Goal: Task Accomplishment & Management: Manage account settings

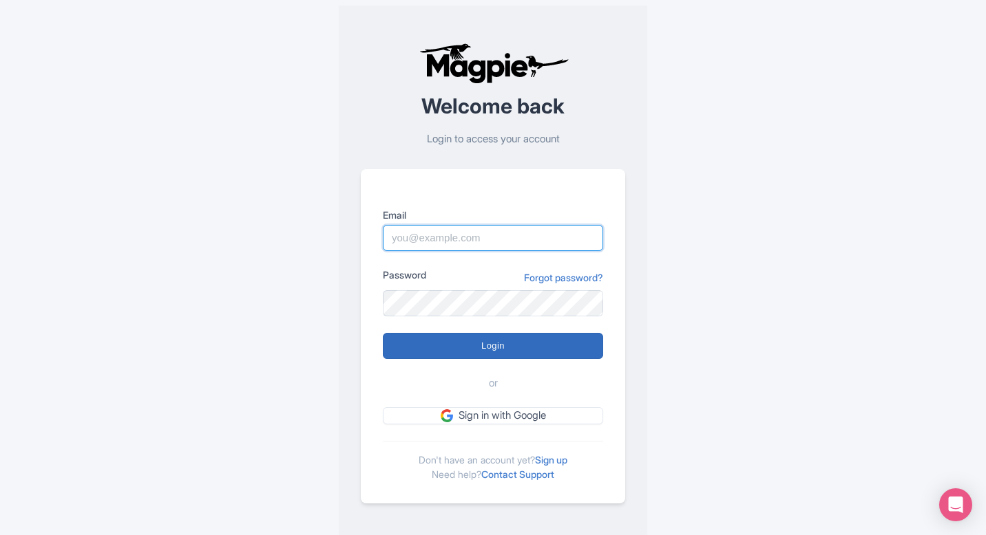
type input "[EMAIL_ADDRESS][DOMAIN_NAME]"
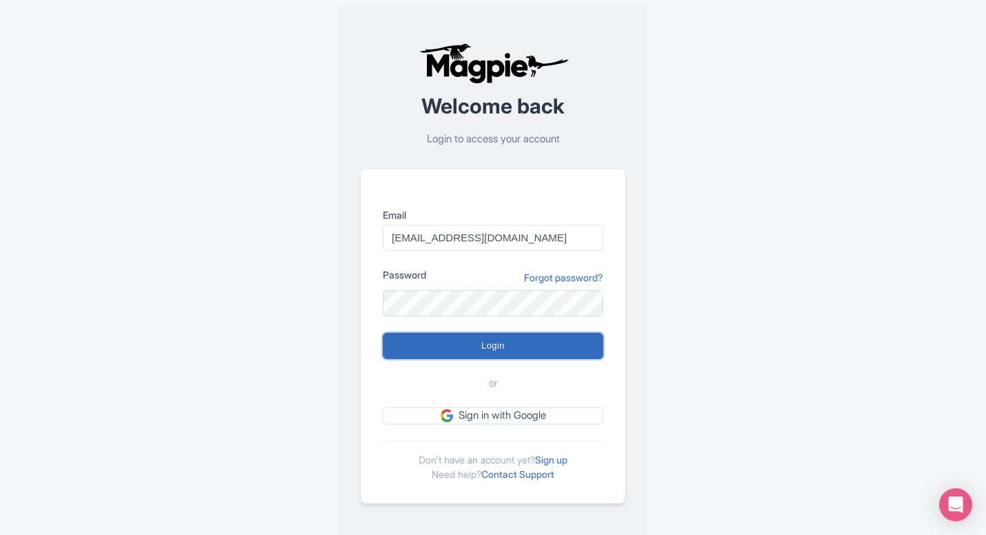
click at [520, 343] on input "Login" at bounding box center [493, 346] width 220 height 26
type input "Logging in..."
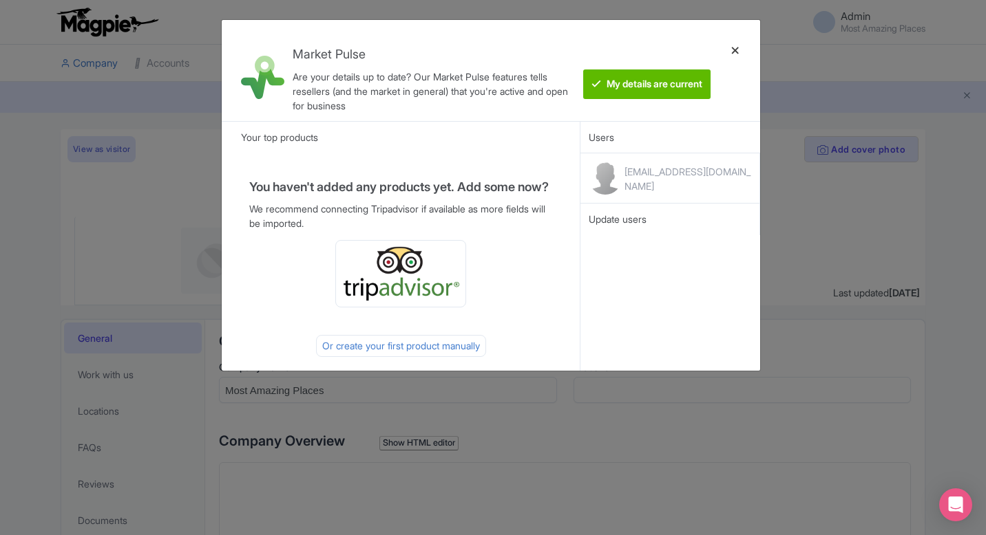
click at [733, 45] on div at bounding box center [735, 70] width 33 height 79
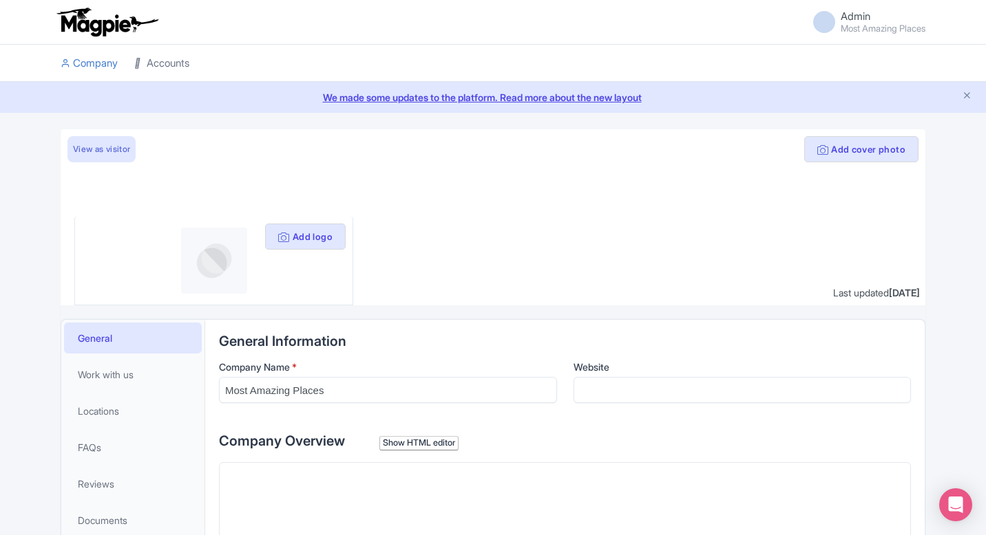
click at [162, 70] on link "Accounts" at bounding box center [161, 64] width 55 height 38
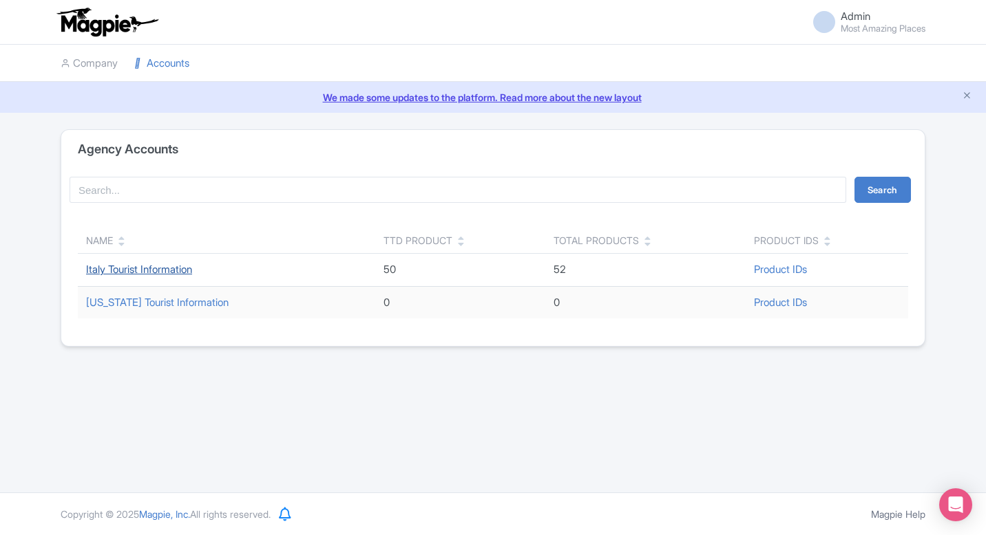
click at [138, 273] on link "Italy Tourist Information" at bounding box center [139, 269] width 106 height 13
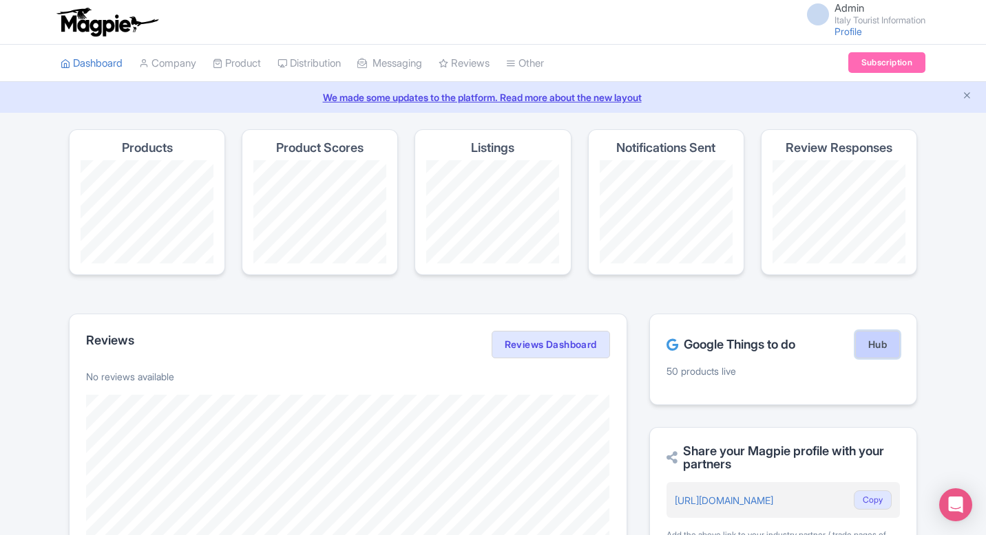
click at [881, 343] on link "Hub" at bounding box center [877, 345] width 45 height 28
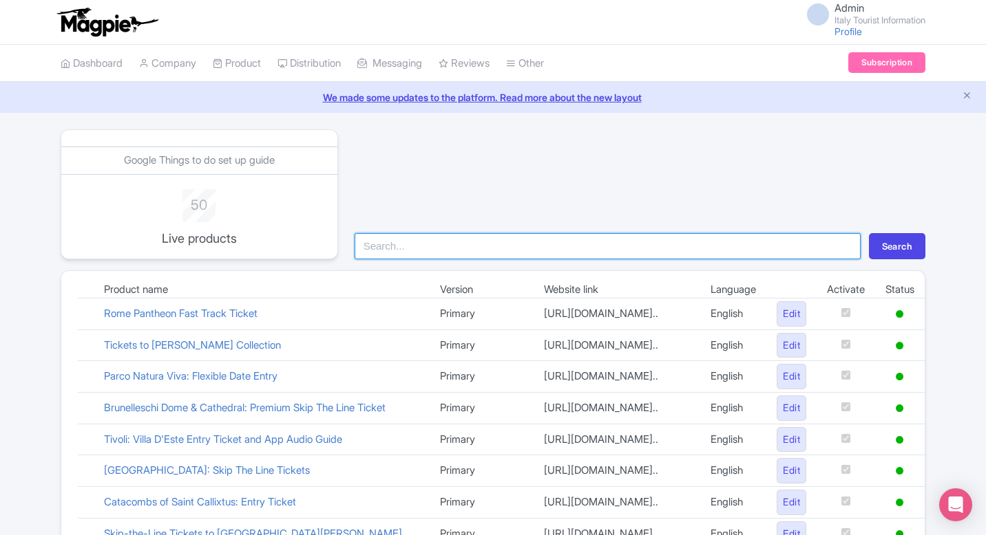
click at [426, 246] on input "search" at bounding box center [607, 246] width 506 height 26
type input "mark"
click at [869, 233] on button "Search" at bounding box center [897, 246] width 56 height 26
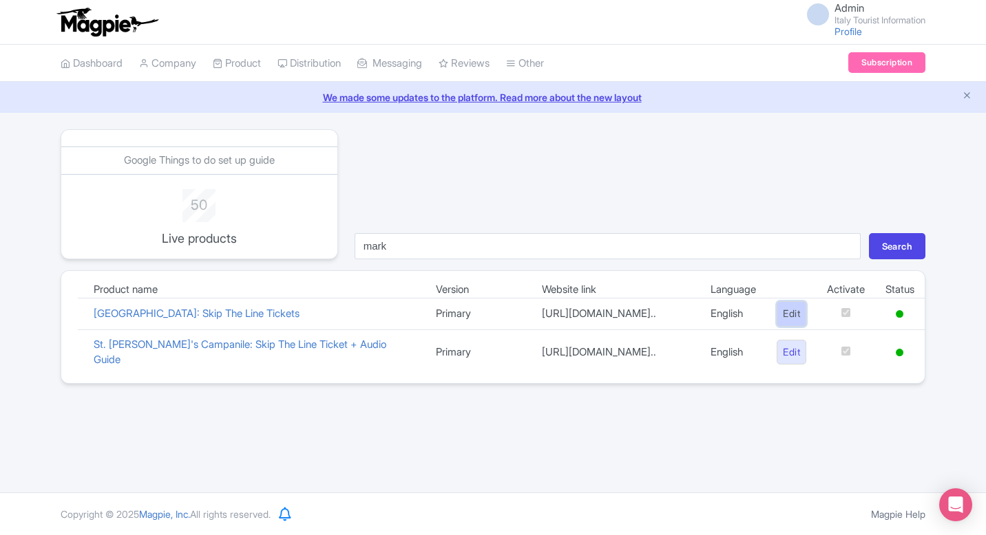
click at [779, 327] on link "Edit" at bounding box center [791, 313] width 30 height 25
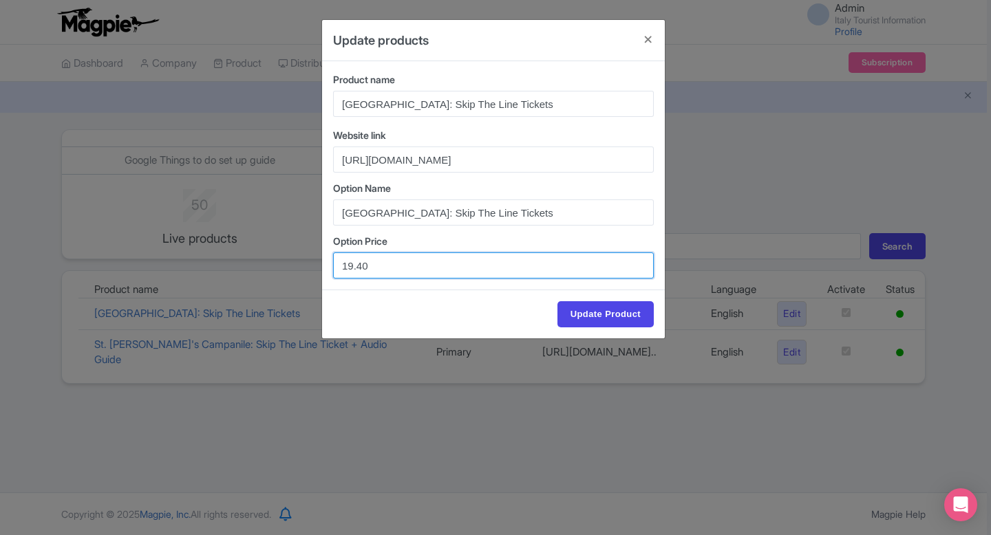
drag, startPoint x: 425, startPoint y: 268, endPoint x: 329, endPoint y: 267, distance: 96.4
click at [329, 267] on div "Product name St. Mark's Basilica: Skip The Line Tickets Website link https://it…" at bounding box center [493, 175] width 343 height 228
paste input "32.5"
type input "32.50"
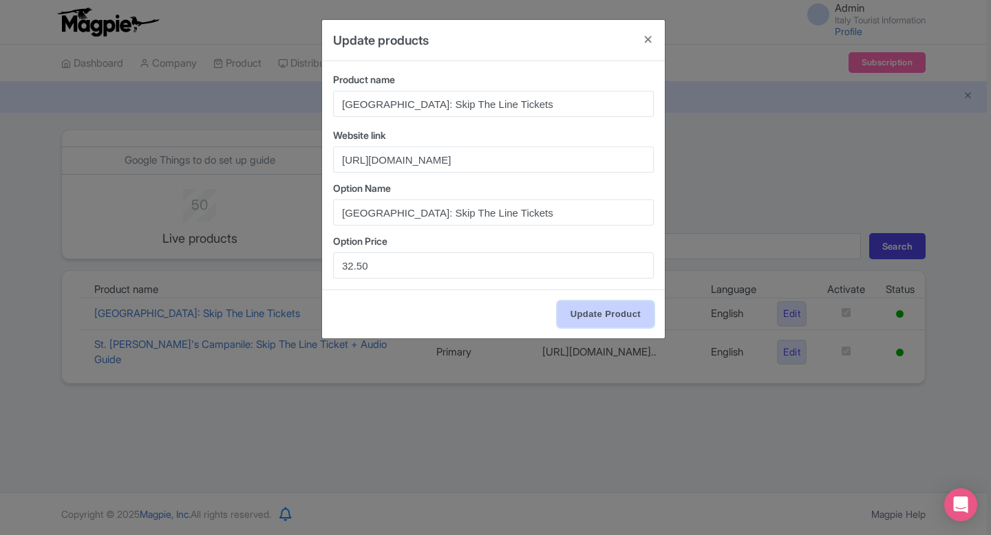
click at [626, 312] on input "Update Product" at bounding box center [605, 314] width 96 height 26
click at [595, 323] on input "Update Product" at bounding box center [605, 314] width 96 height 26
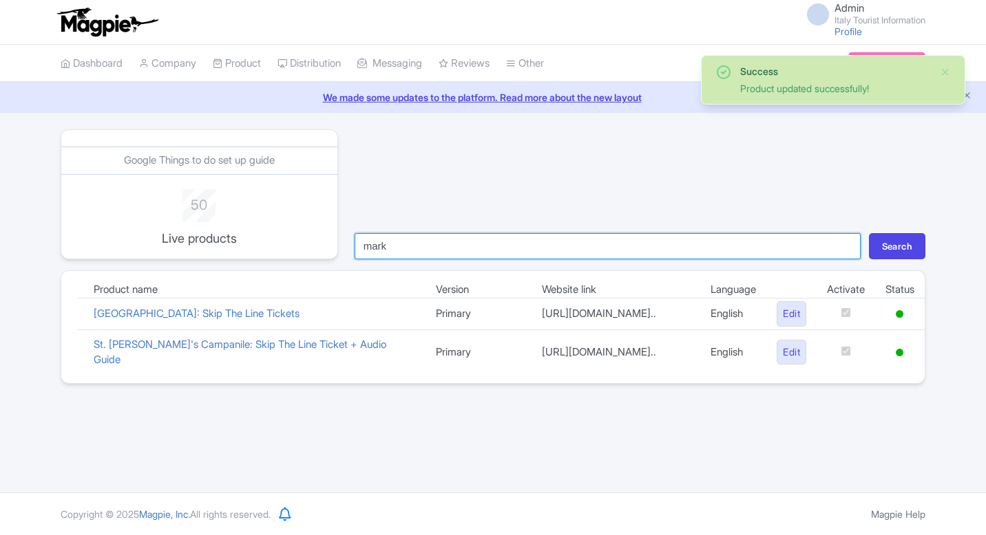
click at [463, 245] on input "mark" at bounding box center [607, 246] width 506 height 26
type input "[GEOGRAPHIC_DATA]"
click at [869, 233] on button "Search" at bounding box center [897, 246] width 56 height 26
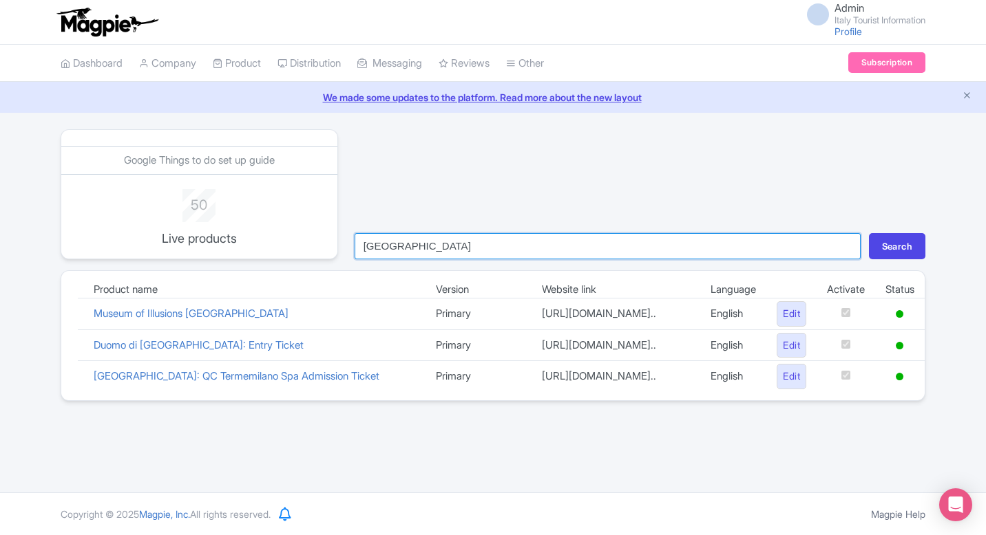
click at [450, 251] on input "[GEOGRAPHIC_DATA]" at bounding box center [607, 246] width 506 height 26
type input "[PERSON_NAME]"
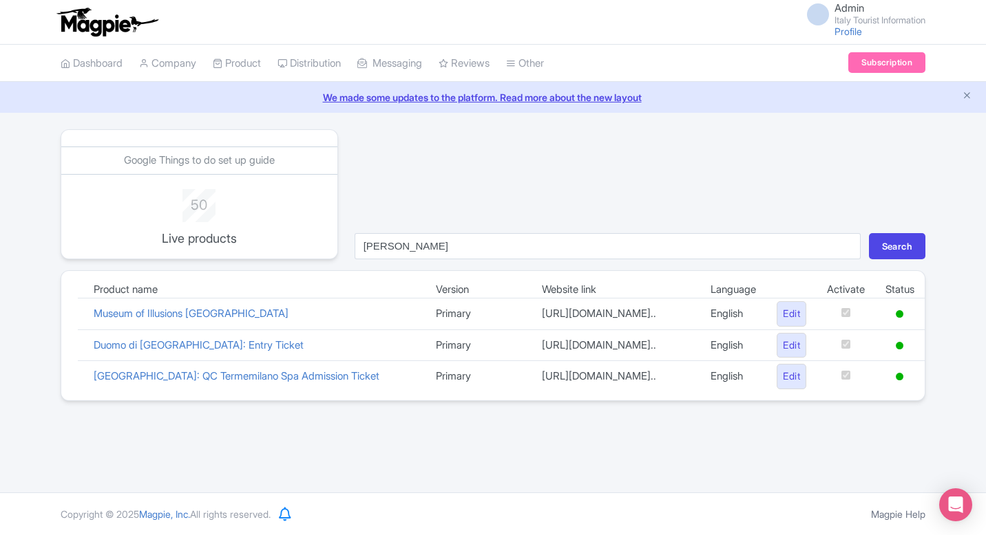
click at [149, 361] on td "Duomo di [GEOGRAPHIC_DATA]: Entry Ticket" at bounding box center [254, 346] width 342 height 32
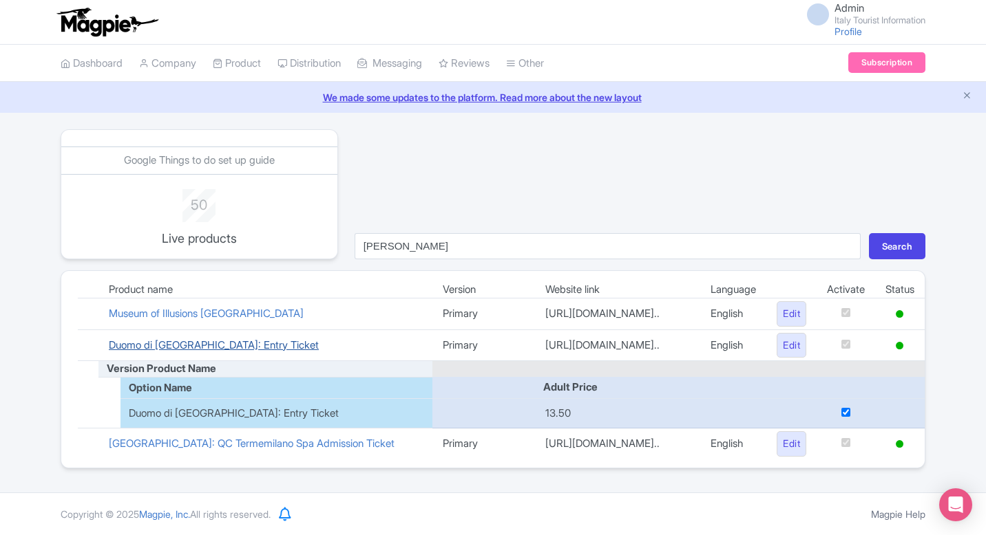
click at [173, 352] on link "Duomo di [GEOGRAPHIC_DATA]: Entry Ticket" at bounding box center [214, 345] width 210 height 13
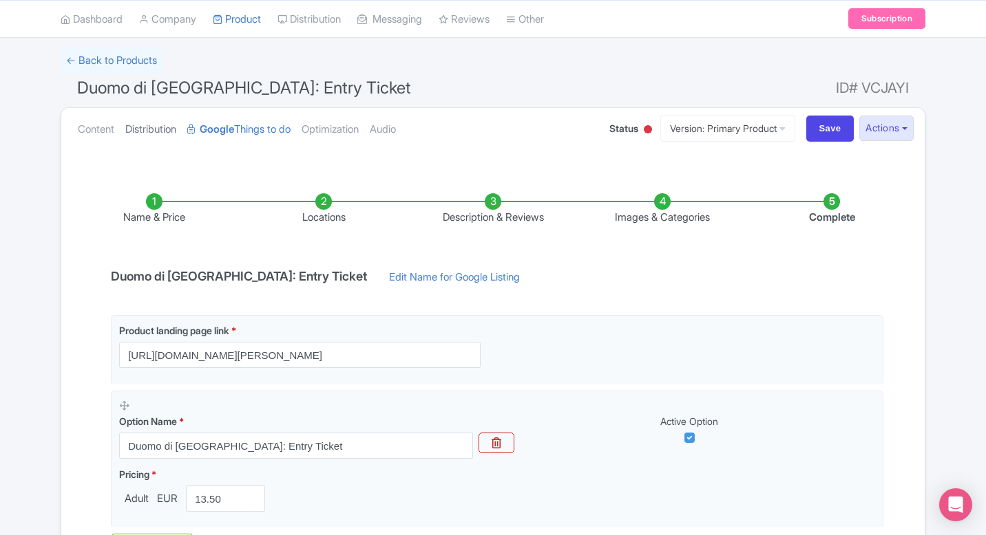
scroll to position [77, 0]
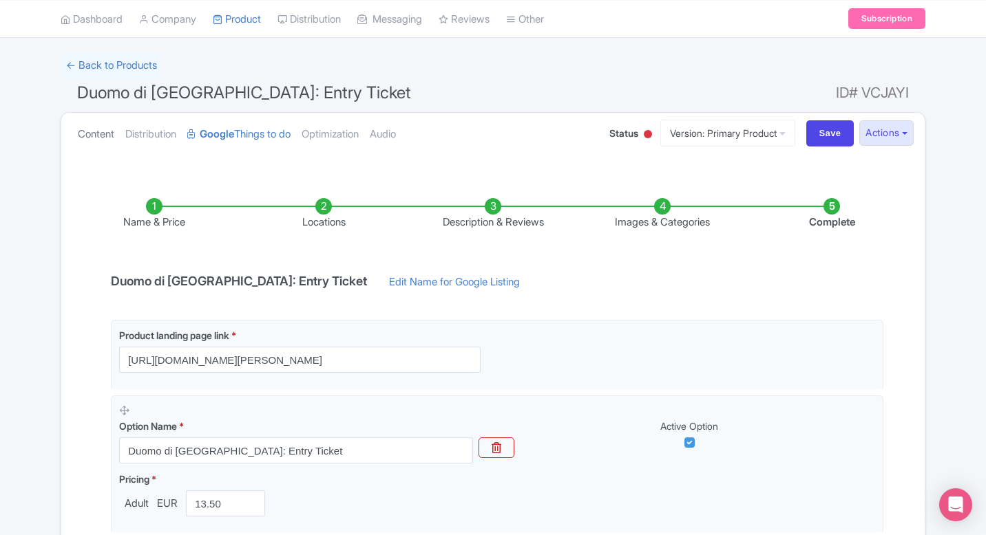
click at [100, 135] on link "Content" at bounding box center [96, 134] width 36 height 43
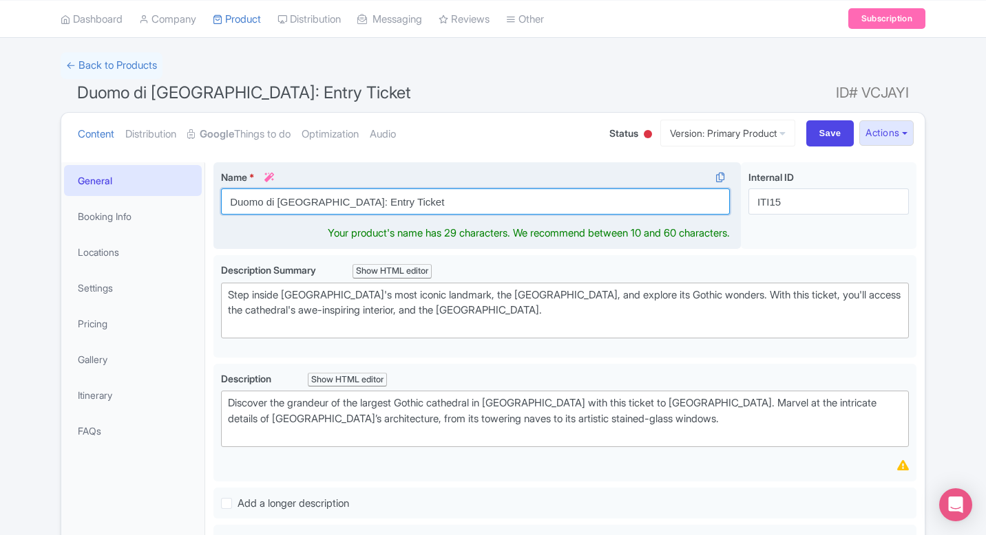
click at [409, 195] on input "Duomo di [GEOGRAPHIC_DATA]: Entry Ticket" at bounding box center [475, 202] width 509 height 26
paste input "[GEOGRAPHIC_DATA]"
click at [384, 199] on input "[GEOGRAPHIC_DATA] Entry Ticket" at bounding box center [475, 202] width 509 height 26
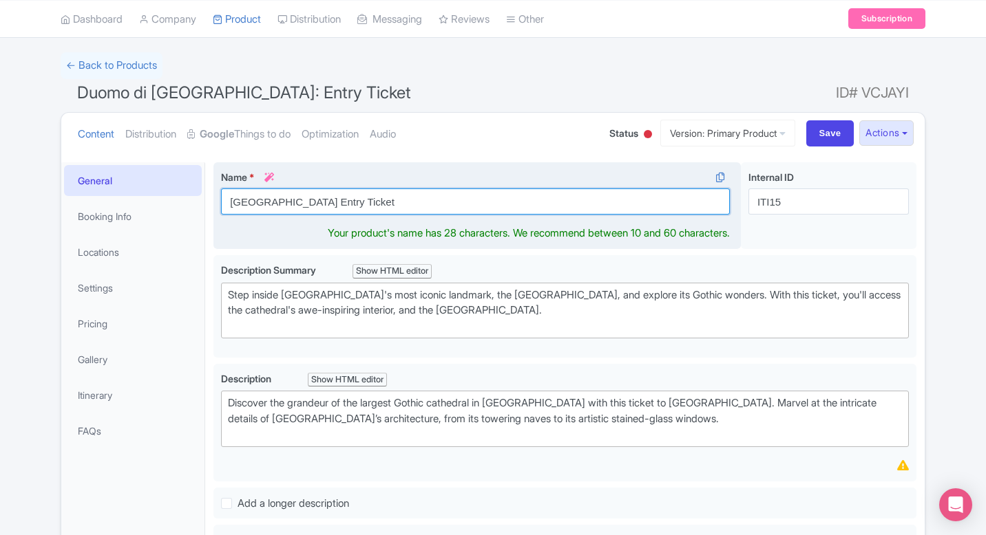
click at [384, 199] on input "[GEOGRAPHIC_DATA] Entry Ticket" at bounding box center [475, 202] width 509 height 26
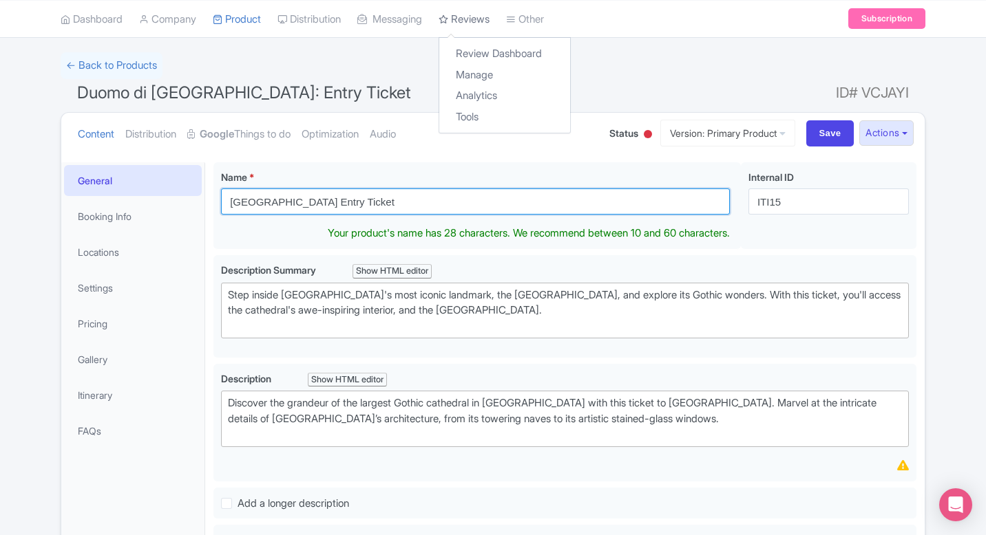
type input "[GEOGRAPHIC_DATA] Entry Ticket"
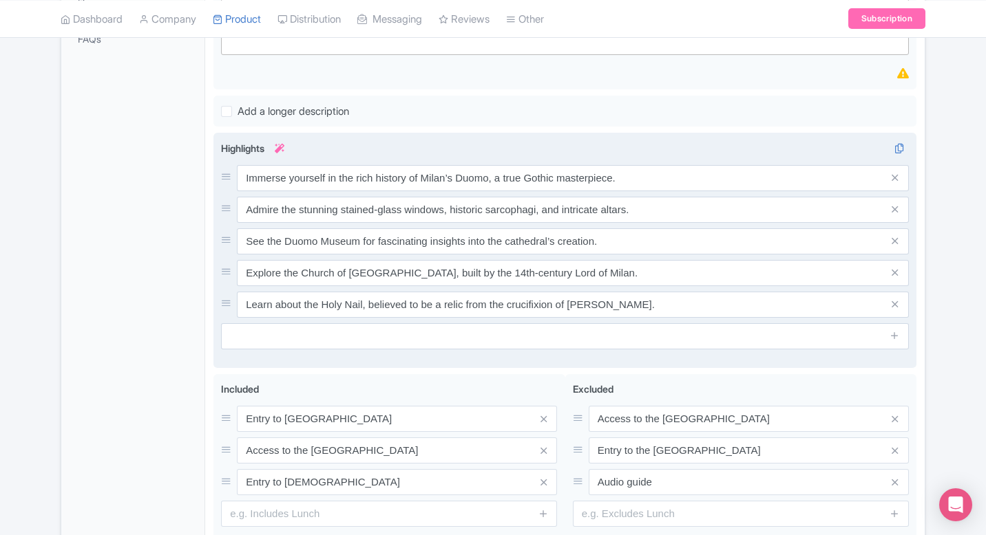
scroll to position [481, 0]
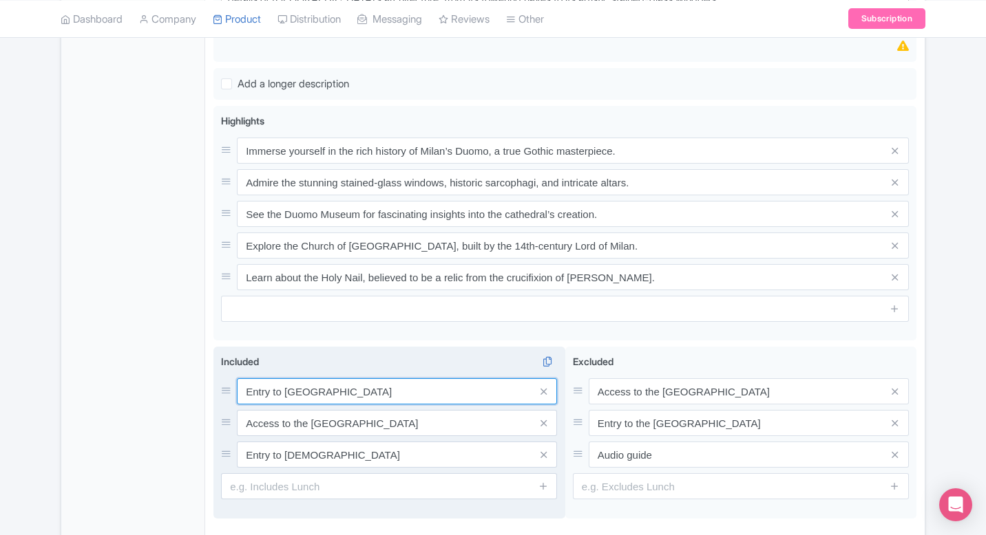
click at [302, 408] on div "Entry to Duomo di Milano Access to the Duomo Museum Entry to San Gottardo Church" at bounding box center [389, 423] width 336 height 89
click at [296, 390] on input "Entry to Duomo di Milano" at bounding box center [397, 392] width 320 height 26
paste input "Direct entry to [GEOGRAPHIC_DATA]"
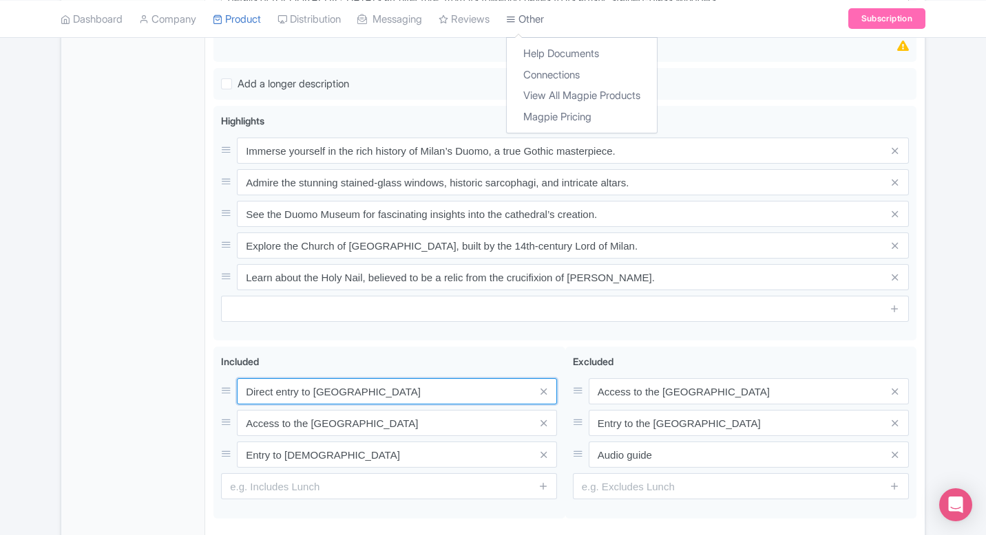
type input "Direct entry to [GEOGRAPHIC_DATA]"
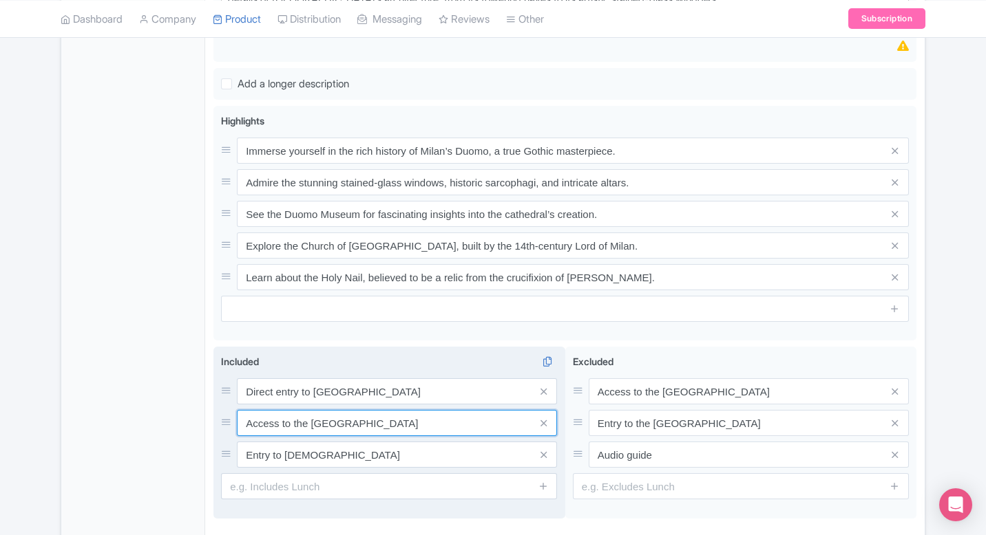
click at [361, 405] on input "Access to the Duomo Museum" at bounding box center [397, 392] width 320 height 26
paste input "naves and columns, stained glass windows, Gothic vaults and statues"
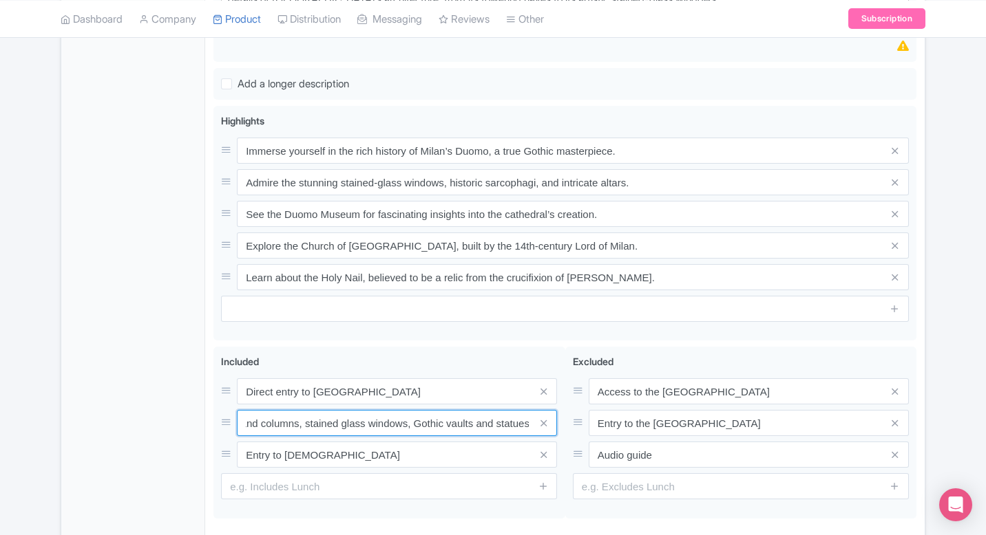
type input "Access to naves and columns, stained glass windows, Gothic vaults and statues"
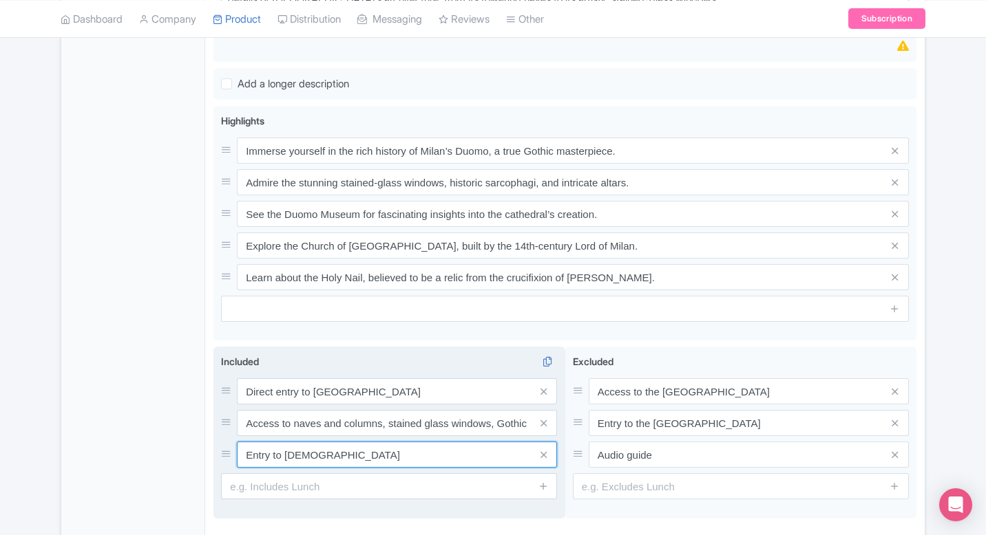
click at [362, 405] on input "Entry to San Gottardo Church" at bounding box center [397, 392] width 320 height 26
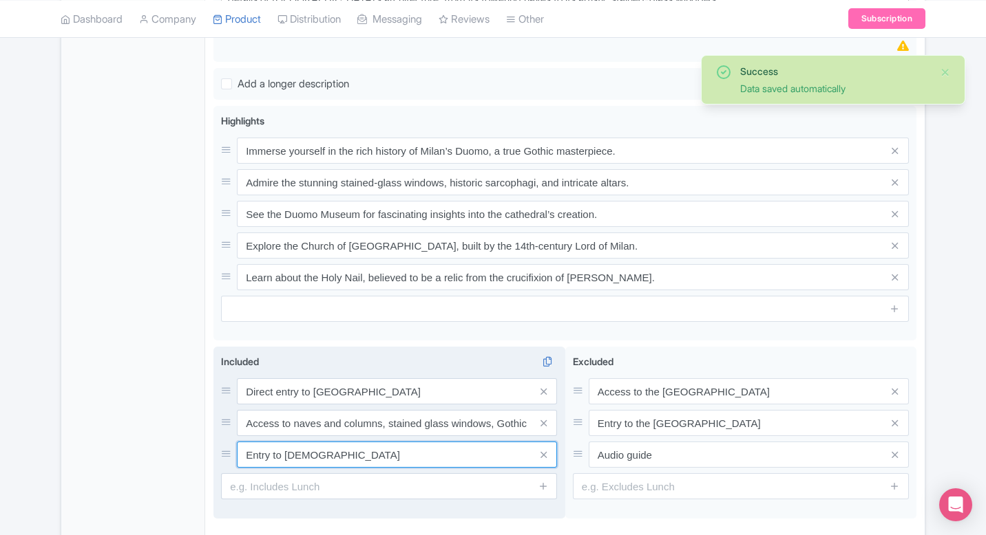
click at [362, 405] on input "Entry to San Gottardo Church" at bounding box center [397, 392] width 320 height 26
paste input "Cathedral Museum (if selected)"
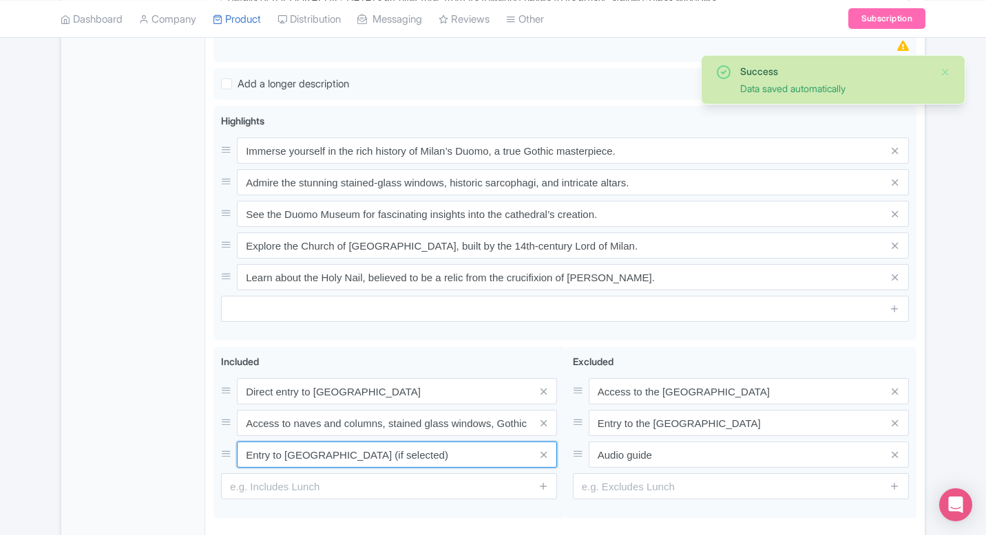
type input "Entry to [GEOGRAPHIC_DATA] (if selected)"
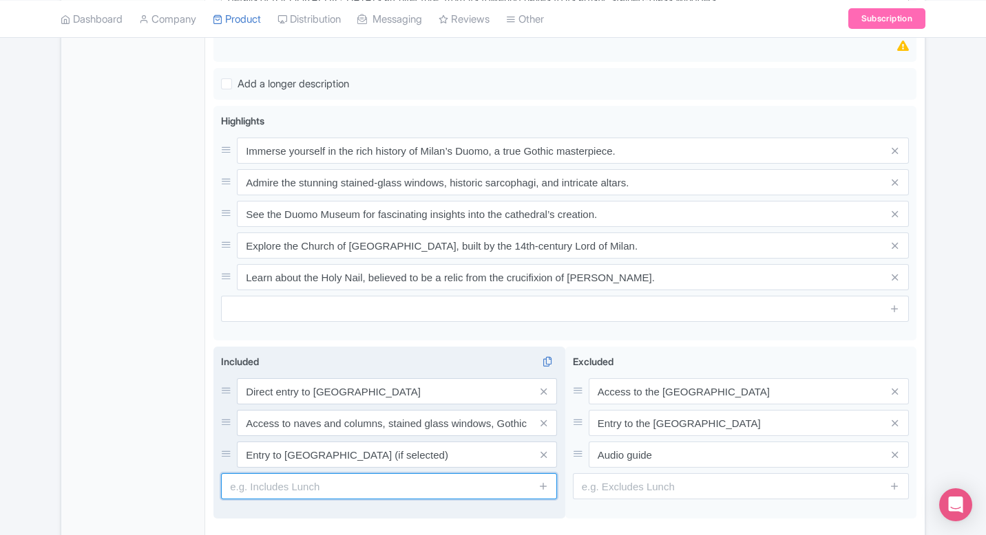
click at [369, 483] on input "text" at bounding box center [389, 487] width 336 height 26
paste input "Audio guide"
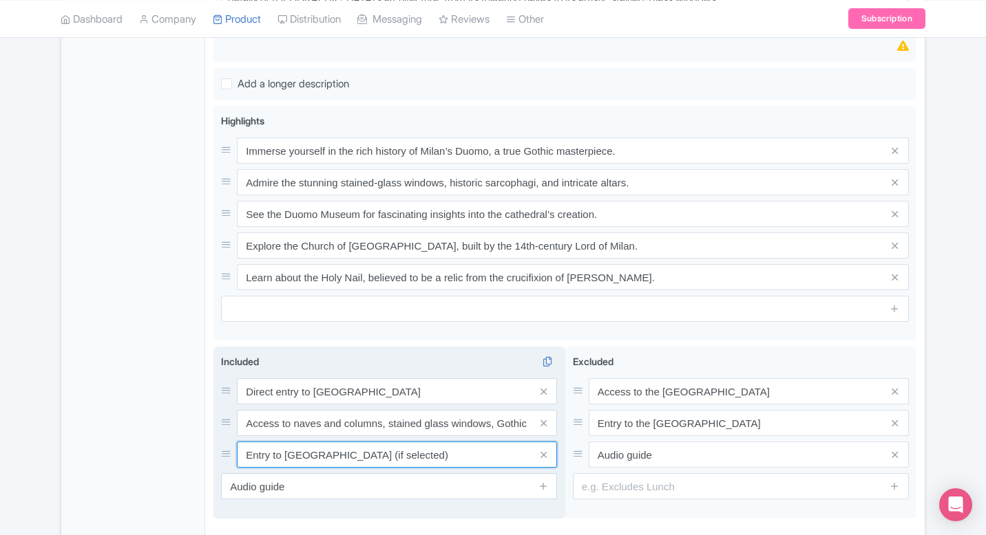
click at [474, 405] on input "Entry to [GEOGRAPHIC_DATA] (if selected)" at bounding box center [397, 392] width 320 height 26
drag, startPoint x: 371, startPoint y: 457, endPoint x: 447, endPoint y: 457, distance: 75.7
click at [447, 405] on input "Entry to [GEOGRAPHIC_DATA] (if selected)" at bounding box center [397, 392] width 320 height 26
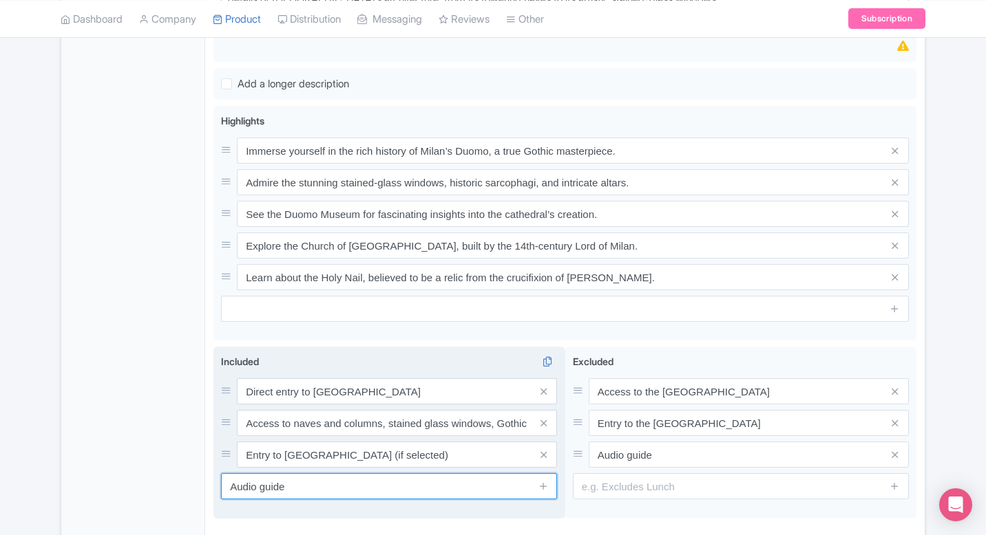
click at [353, 483] on input "Audio guide" at bounding box center [389, 487] width 336 height 26
paste input "(if selected)"
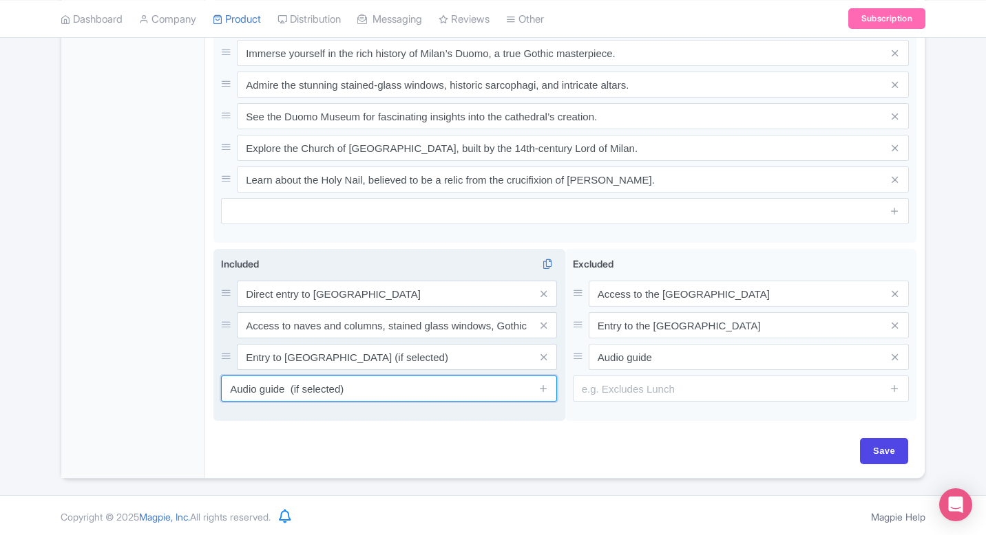
scroll to position [582, 0]
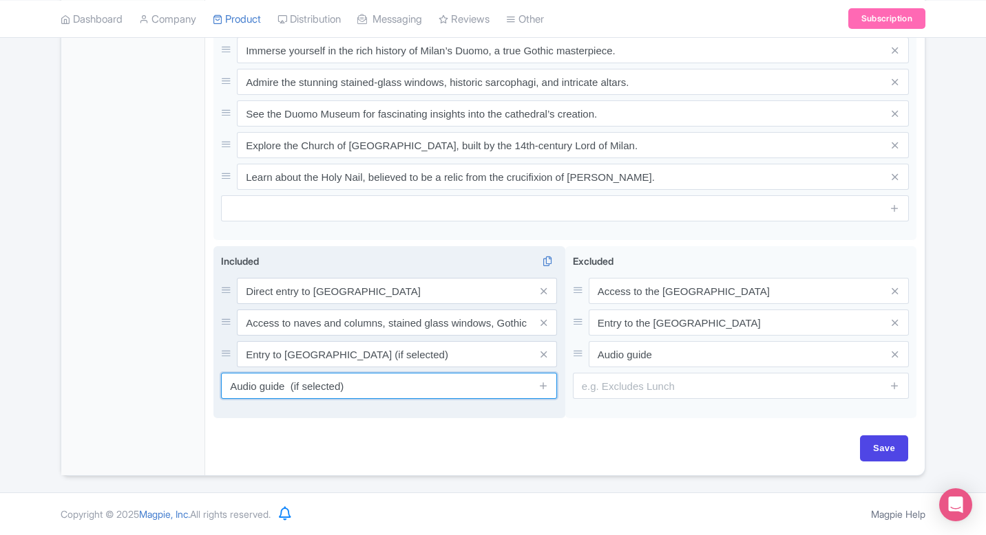
click at [290, 385] on input "Audio guide (if selected)" at bounding box center [389, 386] width 336 height 26
click at [303, 387] on input "Audio guide (if selected)" at bounding box center [389, 386] width 336 height 26
type input "Audio guide (if selected)"
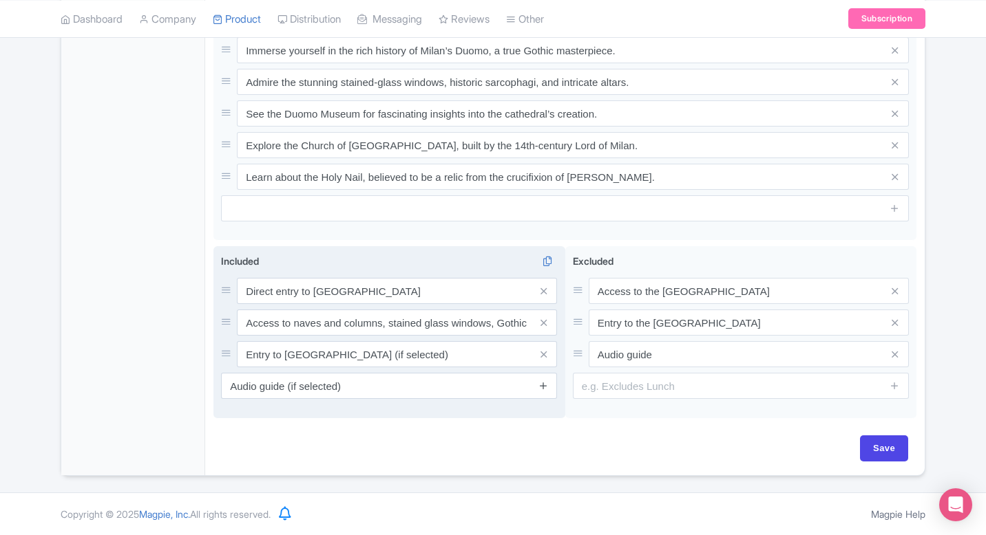
click at [542, 385] on icon at bounding box center [543, 386] width 10 height 10
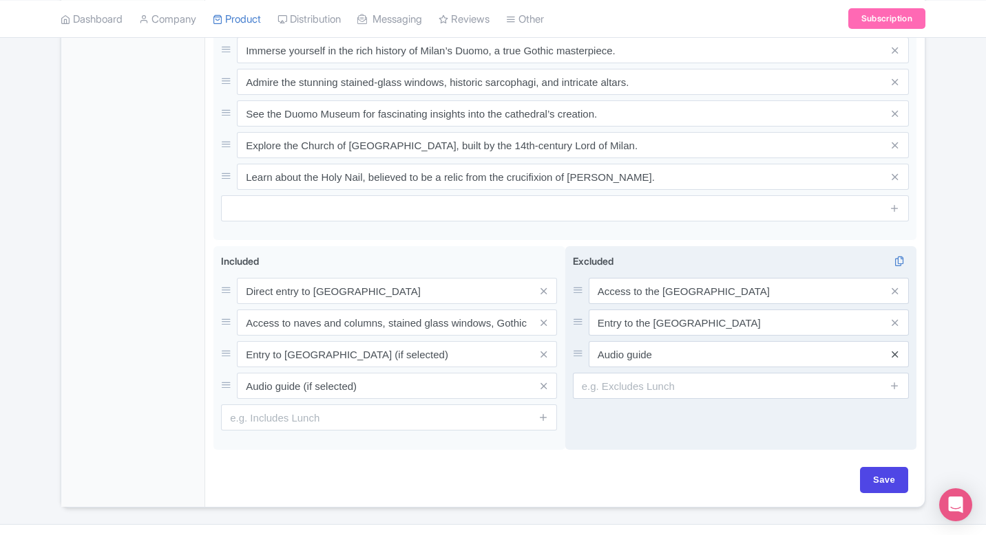
click at [895, 359] on icon at bounding box center [894, 355] width 6 height 10
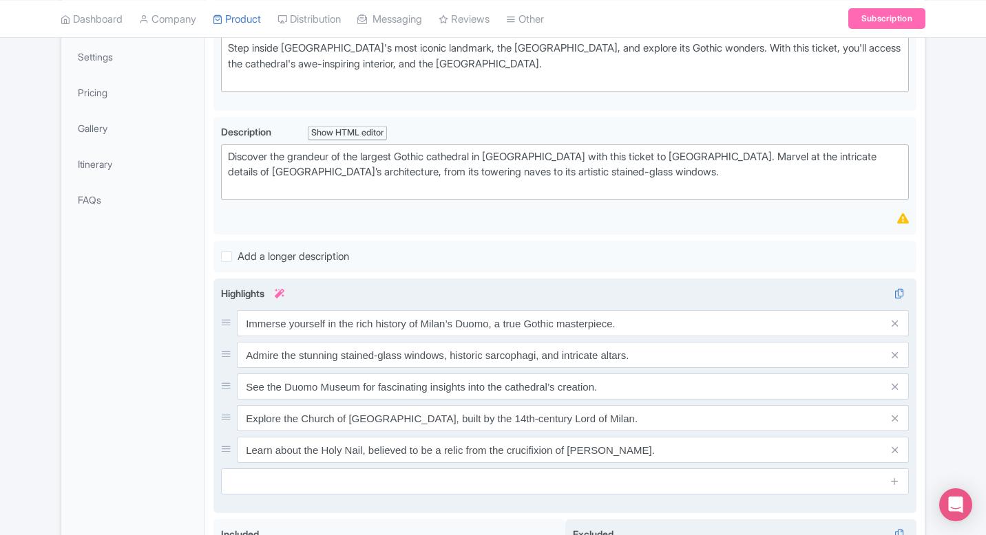
scroll to position [238, 0]
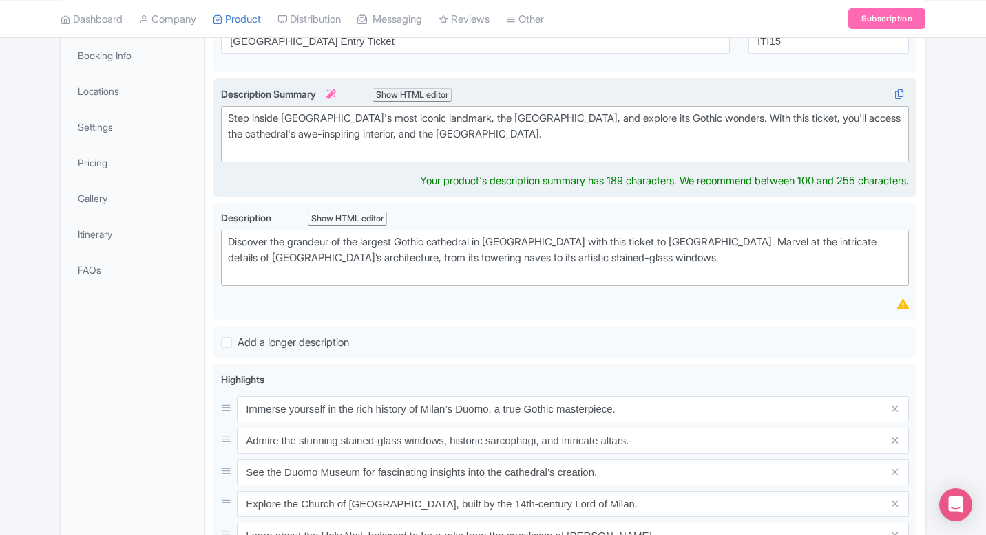
click at [412, 132] on div "Step inside Milan's most iconic landmark, the Duomo di Milano, and explore its …" at bounding box center [565, 134] width 674 height 47
paste trix-editor "(if selected)"
type trix-editor "<div>Step inside Milan's most iconic landmark, the Duomo di Milano, and explore…"
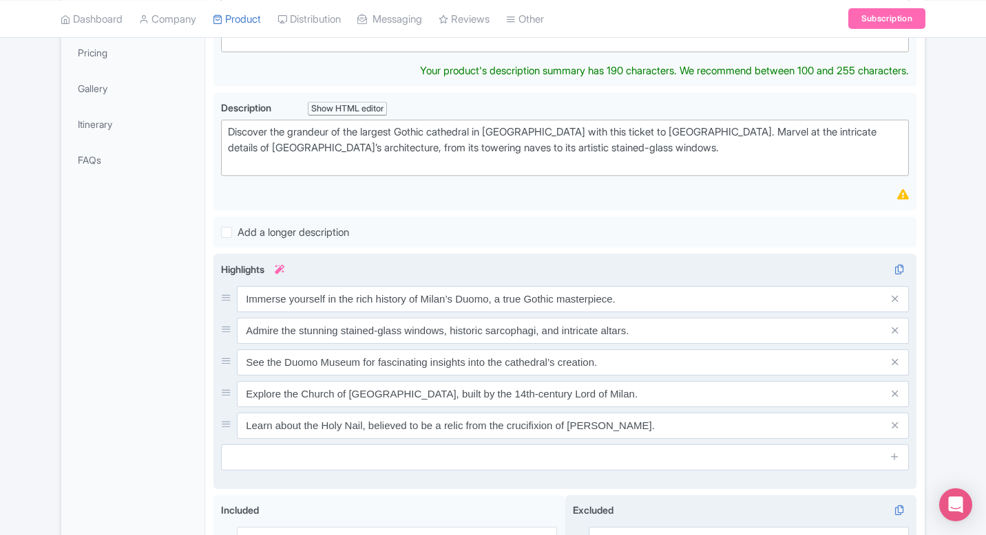
scroll to position [352, 0]
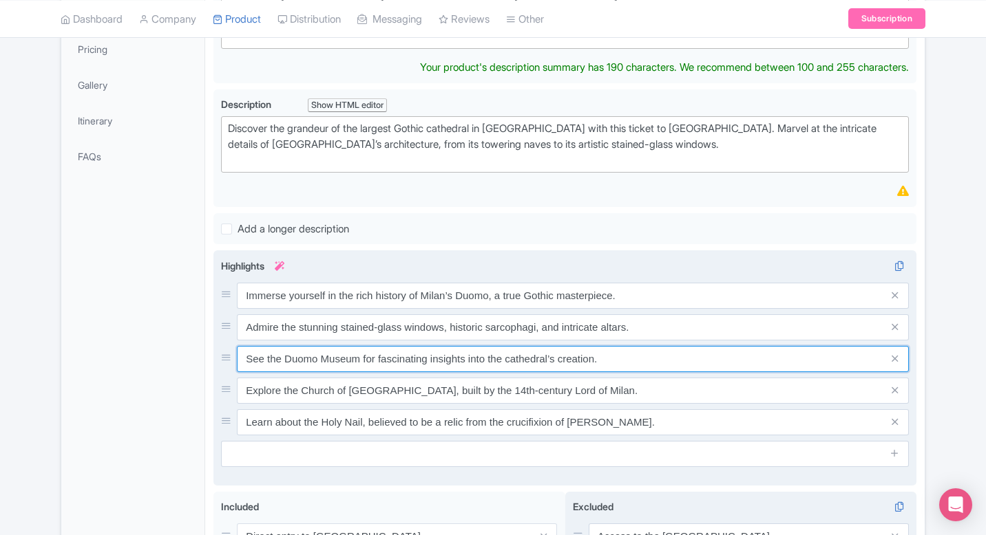
click at [249, 356] on div "Immerse yourself in the rich history of Milan’s Duomo, a true Gothic masterpiec…" at bounding box center [565, 359] width 688 height 153
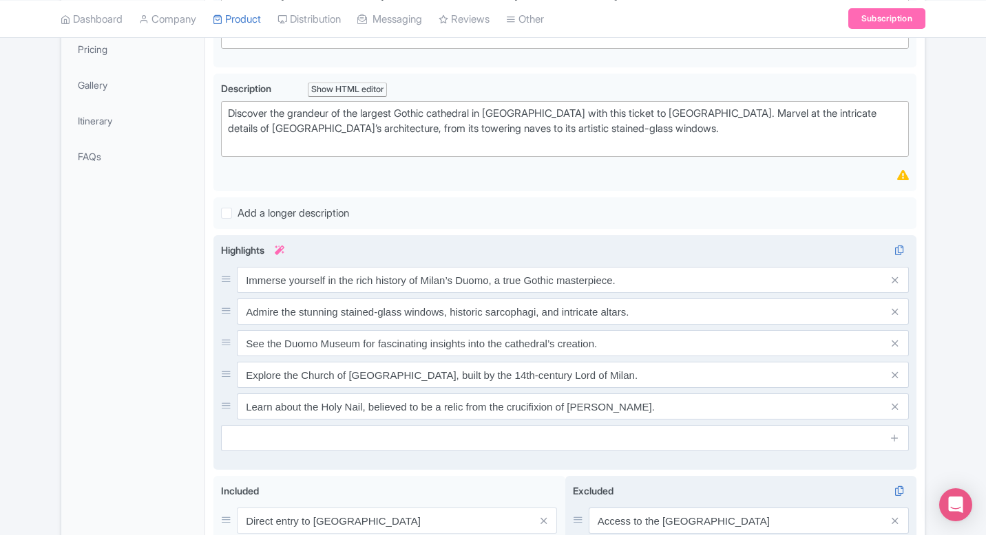
click at [249, 356] on div "Immerse yourself in the rich history of Milan’s Duomo, a true Gothic masterpiec…" at bounding box center [565, 343] width 688 height 153
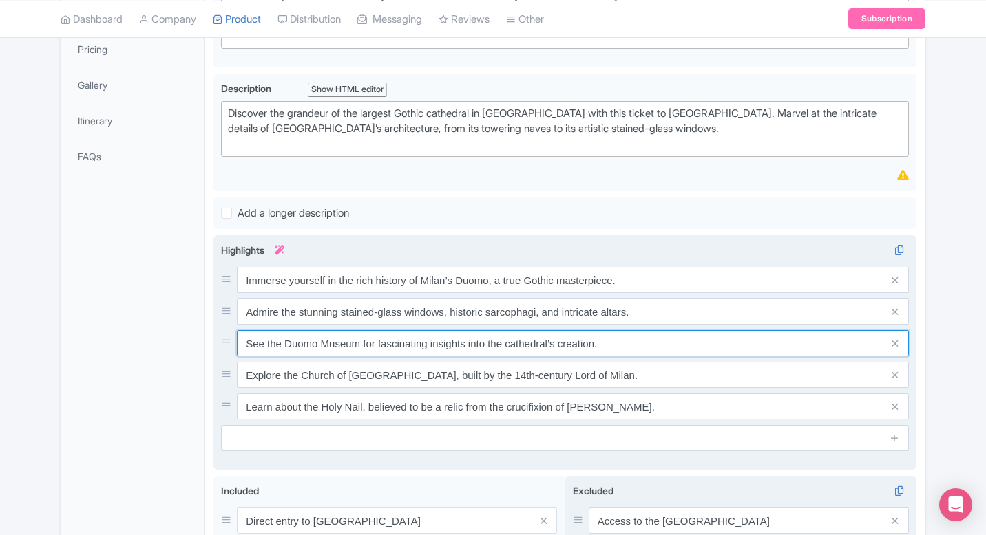
click at [254, 293] on input "See the Duomo Museum for fascinating insights into the cathedral’s creation." at bounding box center [573, 280] width 672 height 26
click at [325, 293] on input "Opt to see the [GEOGRAPHIC_DATA] for fascinating insights into the cathedral’s …" at bounding box center [573, 280] width 672 height 26
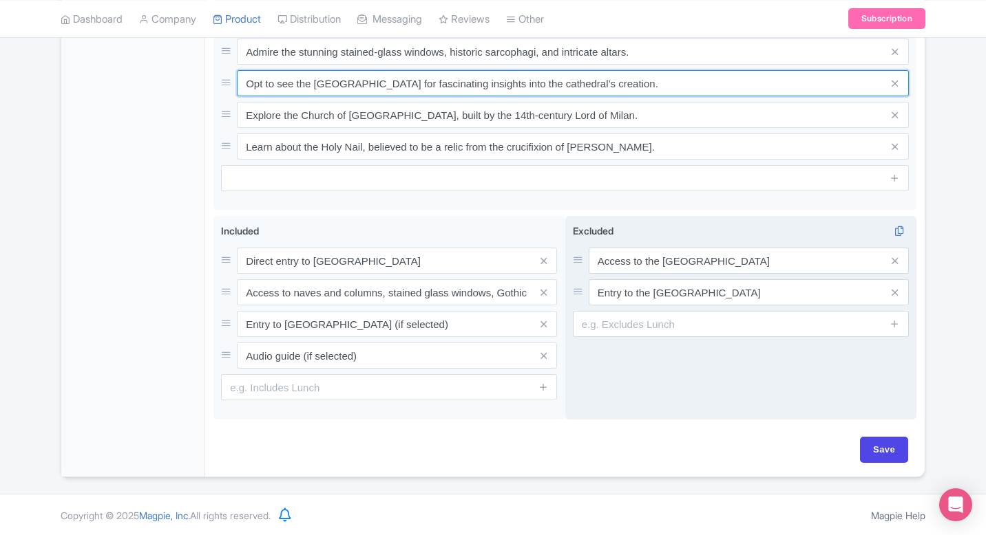
scroll to position [613, 0]
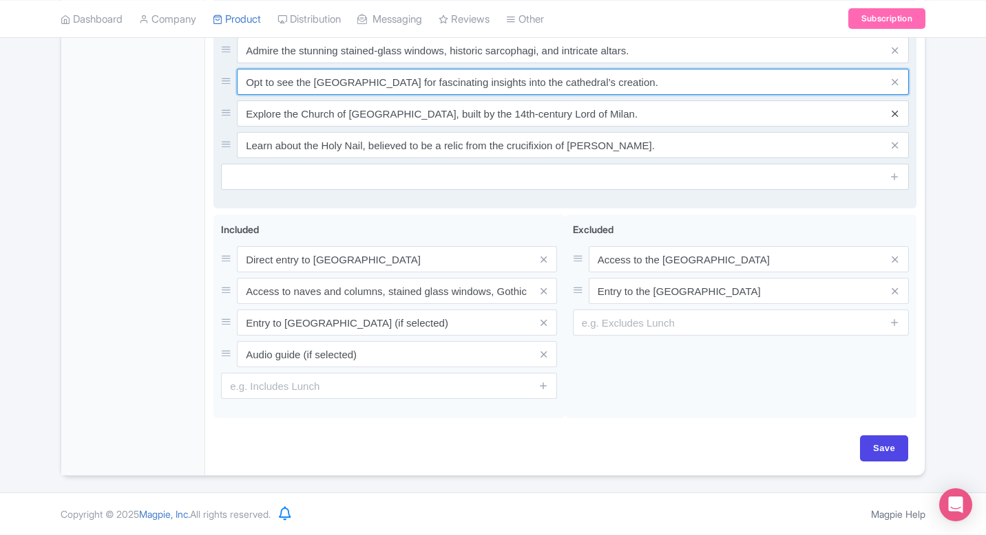
type input "Opt to see the [GEOGRAPHIC_DATA] for fascinating insights into the cathedral’s …"
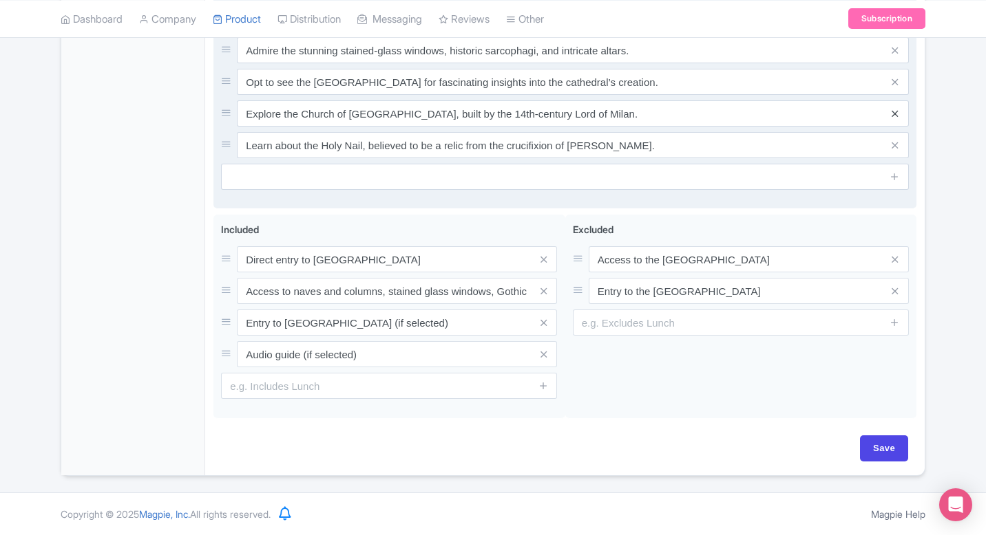
click at [894, 113] on icon at bounding box center [894, 114] width 6 height 10
click at [884, 443] on input "Save" at bounding box center [884, 449] width 48 height 26
type input "Saving..."
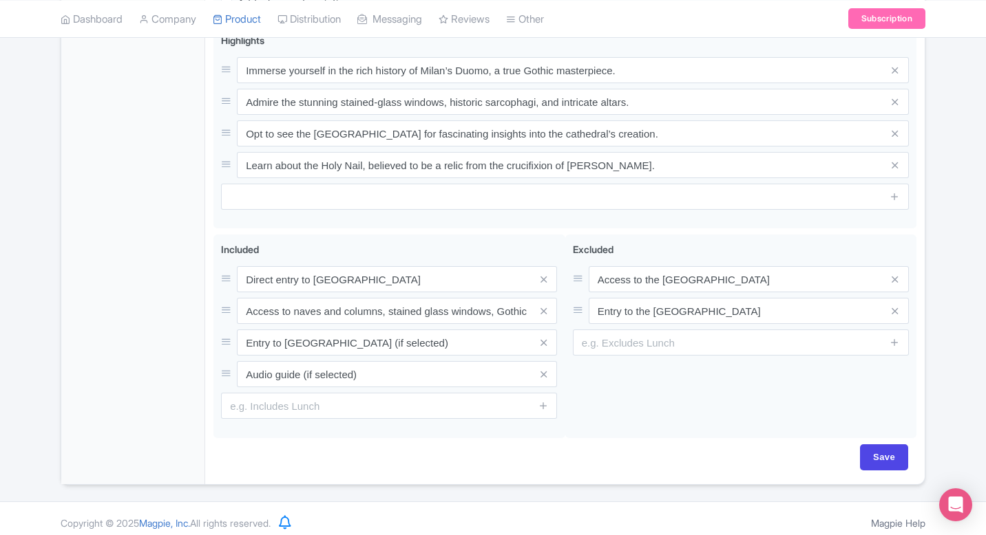
scroll to position [571, 0]
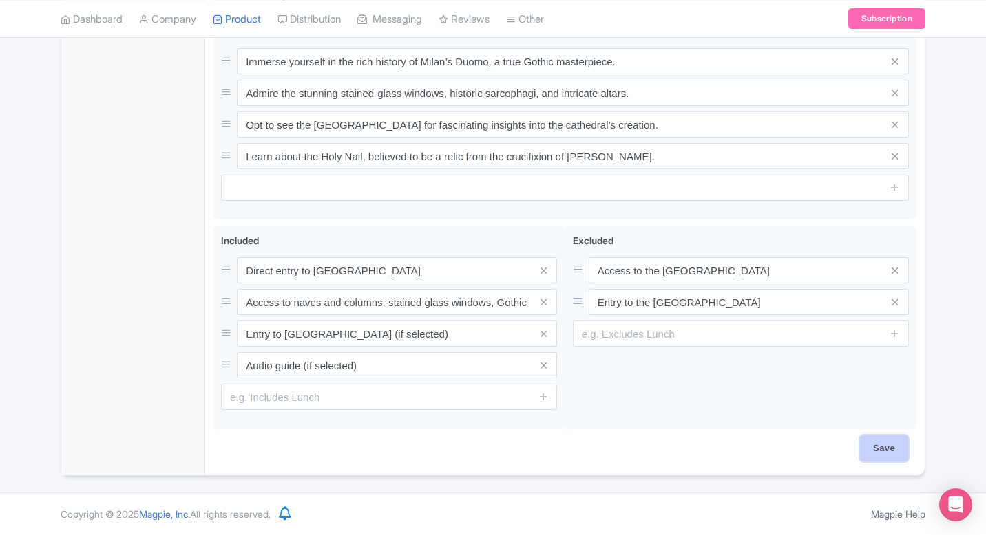
click at [879, 449] on input "Save" at bounding box center [884, 449] width 48 height 26
type input "Saving..."
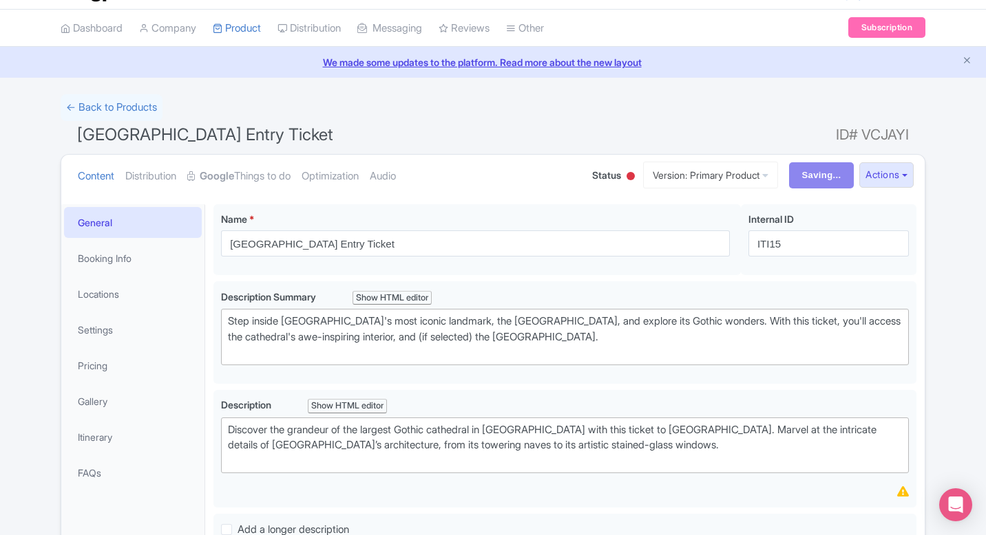
scroll to position [0, 0]
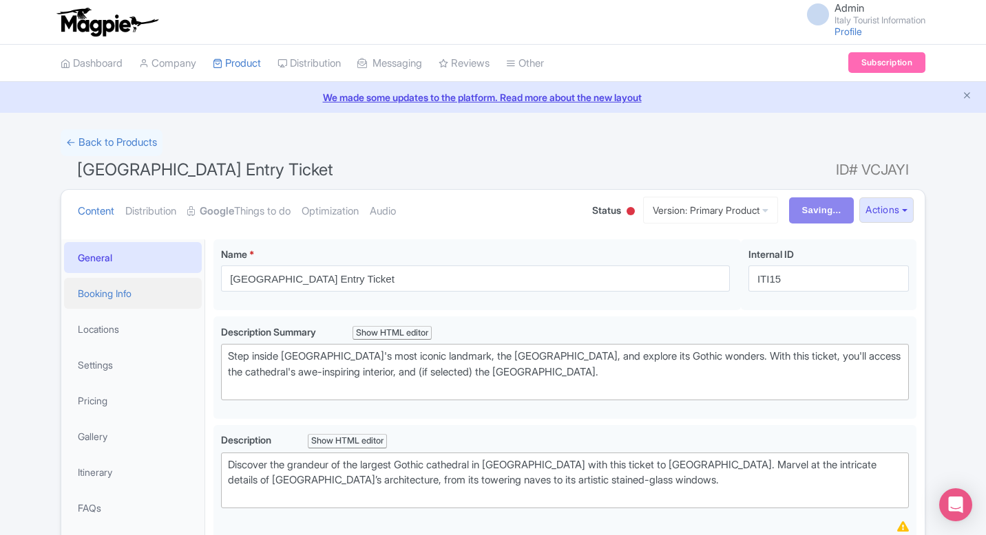
click at [105, 289] on link "Booking Info" at bounding box center [133, 293] width 138 height 31
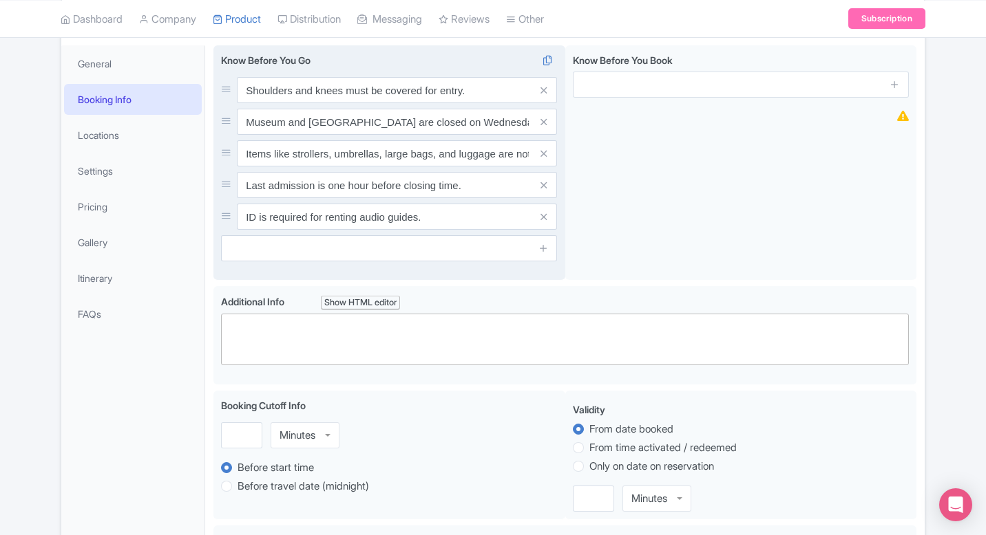
scroll to position [215, 0]
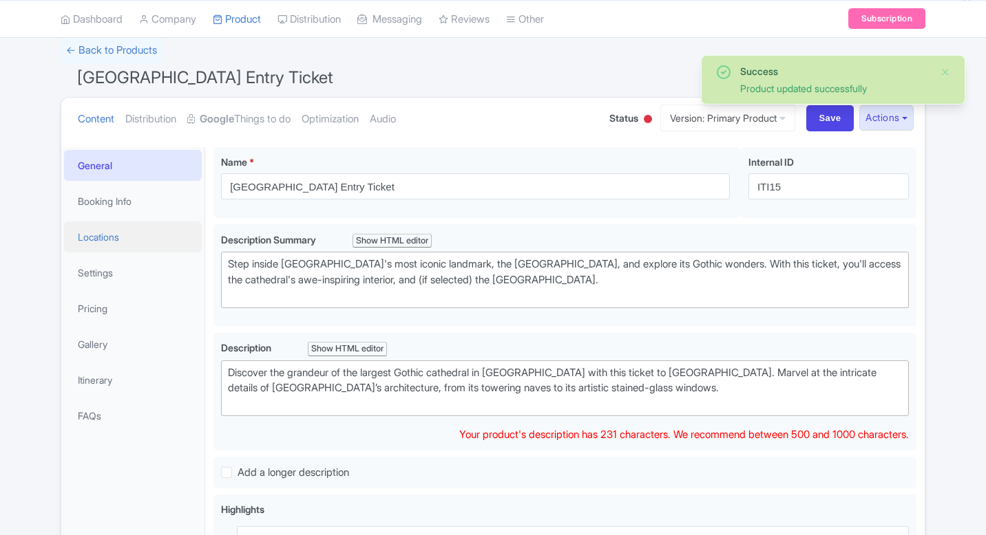
scroll to position [92, 0]
click at [114, 202] on link "Booking Info" at bounding box center [133, 201] width 138 height 31
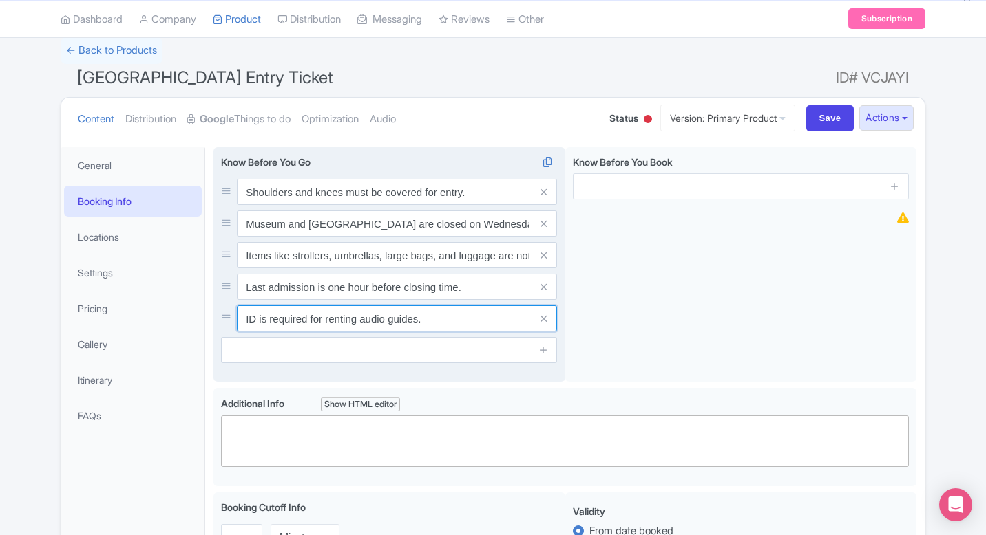
drag, startPoint x: 309, startPoint y: 319, endPoint x: 416, endPoint y: 321, distance: 107.4
click at [416, 205] on input "ID is required for renting audio guides." at bounding box center [397, 192] width 320 height 26
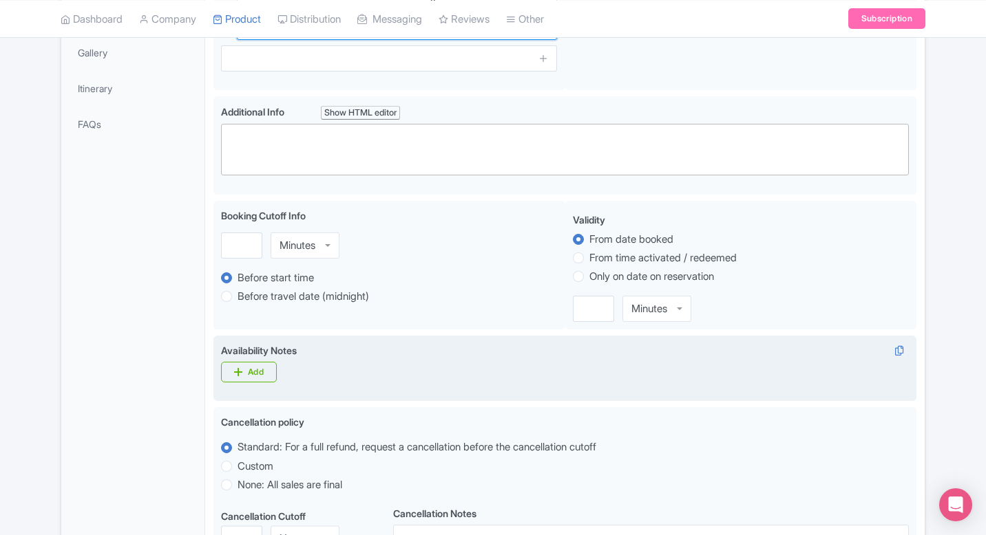
scroll to position [394, 0]
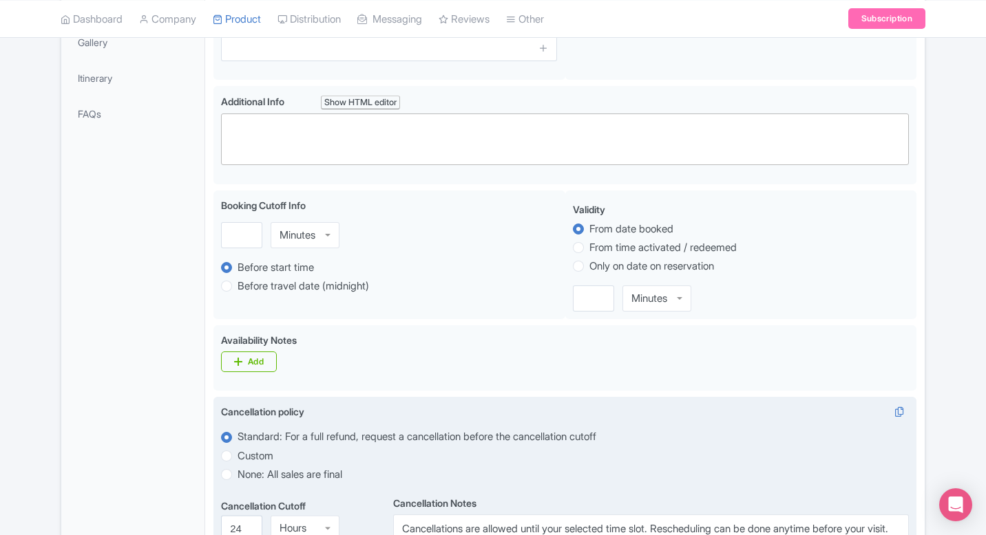
type input "ID is required."
click at [237, 478] on label "None: All sales are final" at bounding box center [289, 475] width 105 height 16
click at [237, 478] on input "None: All sales are final" at bounding box center [244, 474] width 14 height 14
radio input "true"
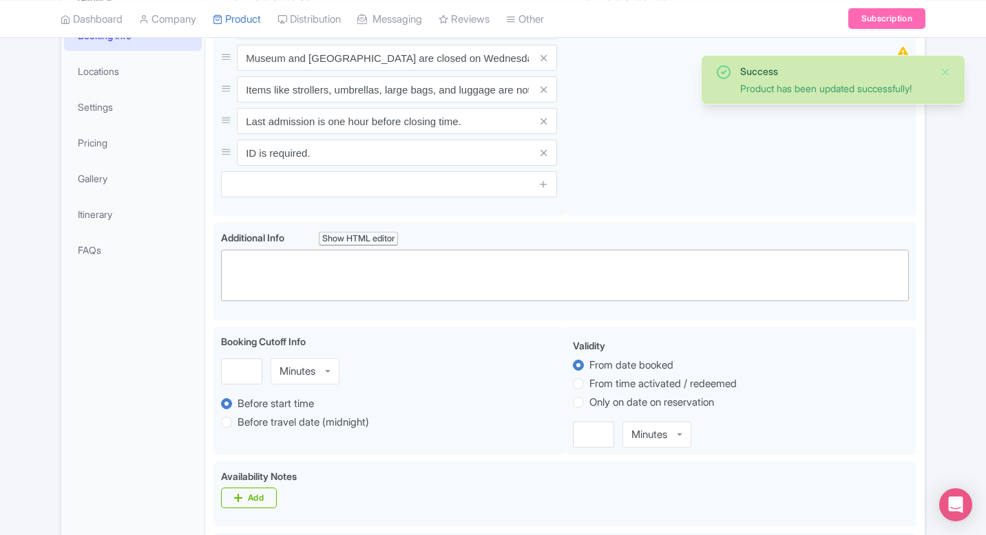
scroll to position [0, 0]
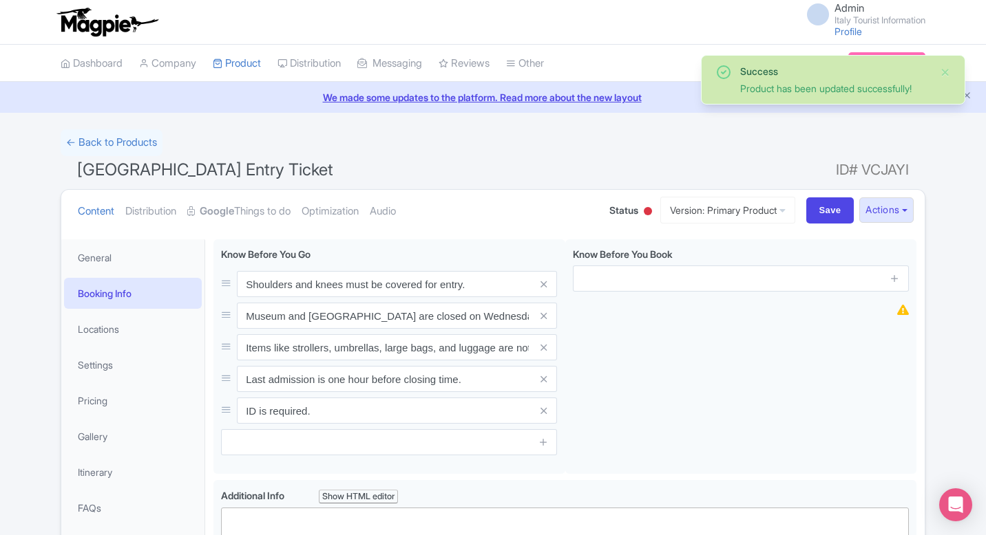
click at [225, 175] on span "[GEOGRAPHIC_DATA] Entry Ticket" at bounding box center [205, 170] width 256 height 20
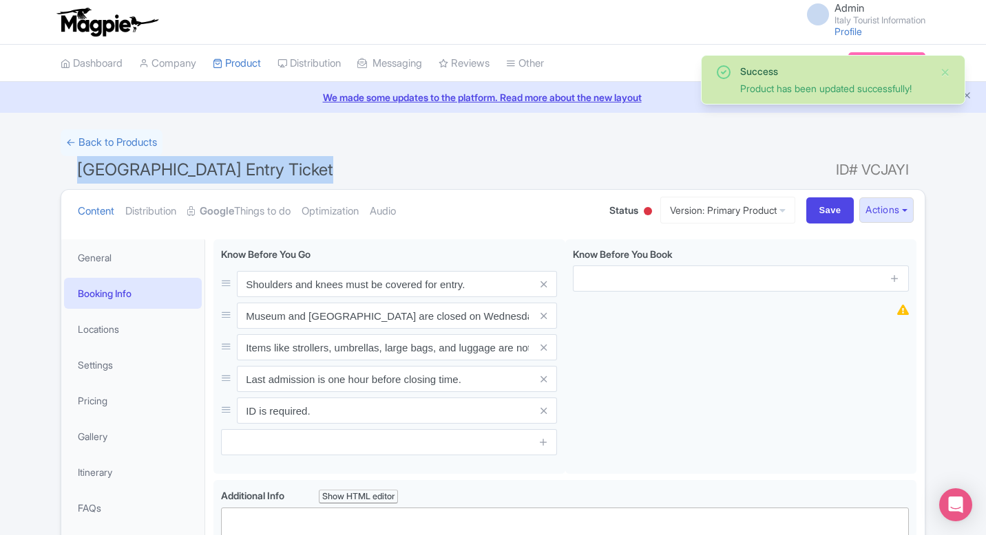
click at [225, 175] on span "[GEOGRAPHIC_DATA] Entry Ticket" at bounding box center [205, 170] width 256 height 20
copy h1 "[GEOGRAPHIC_DATA] Entry Ticket"
click at [262, 210] on link "Google Things to do" at bounding box center [238, 211] width 103 height 43
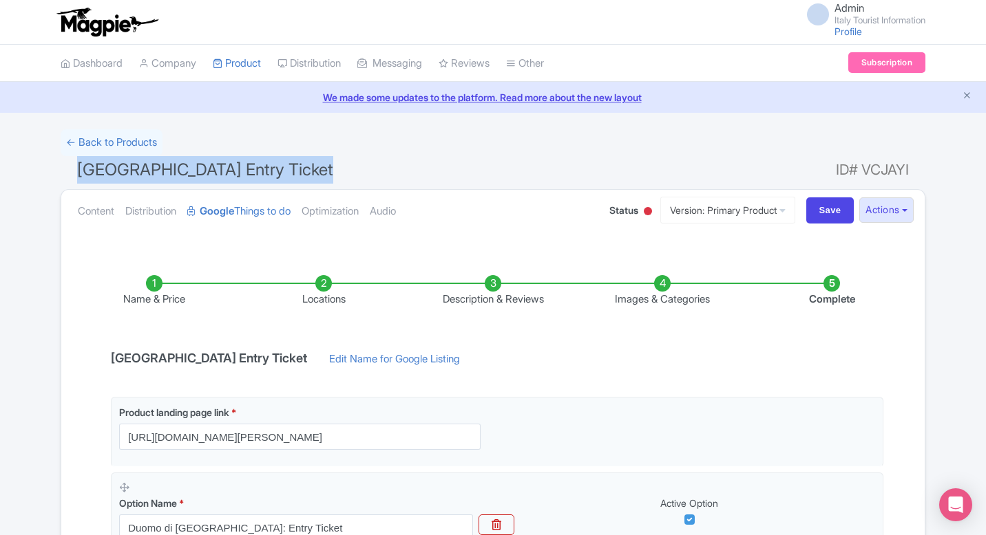
scroll to position [72, 0]
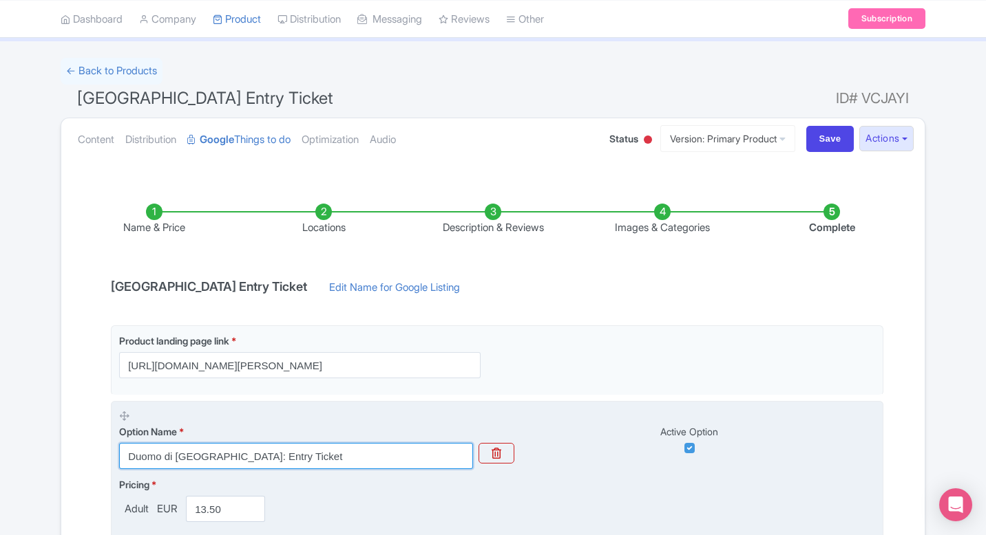
click at [204, 463] on input "Duomo di Milano: Entry Ticket" at bounding box center [296, 456] width 354 height 26
paste input "Milan Cathedral"
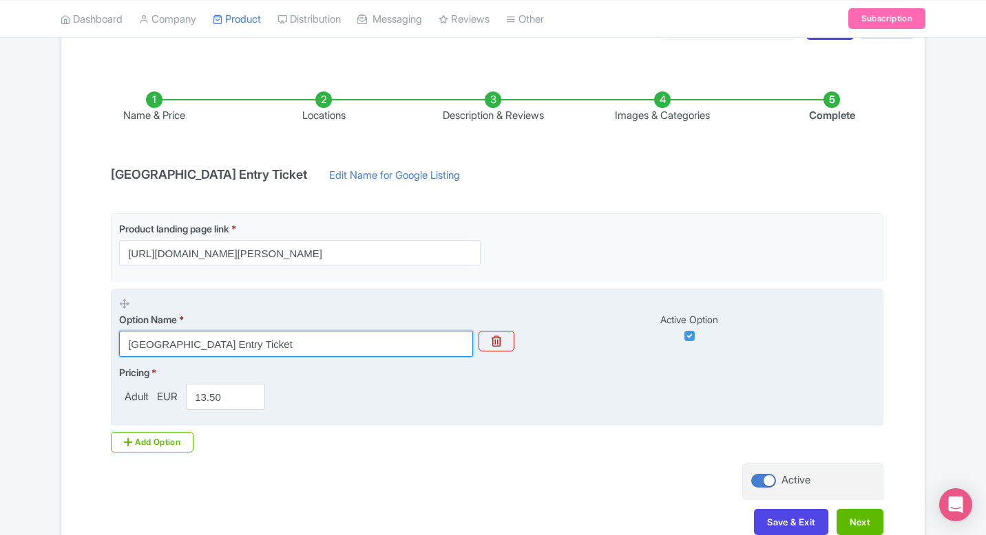
scroll to position [189, 0]
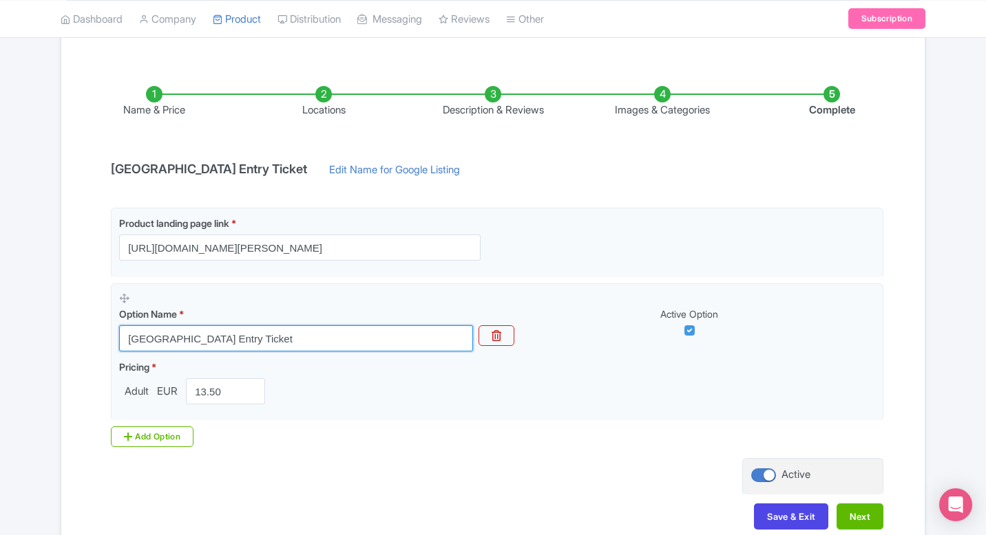
type input "[GEOGRAPHIC_DATA] Entry Ticket"
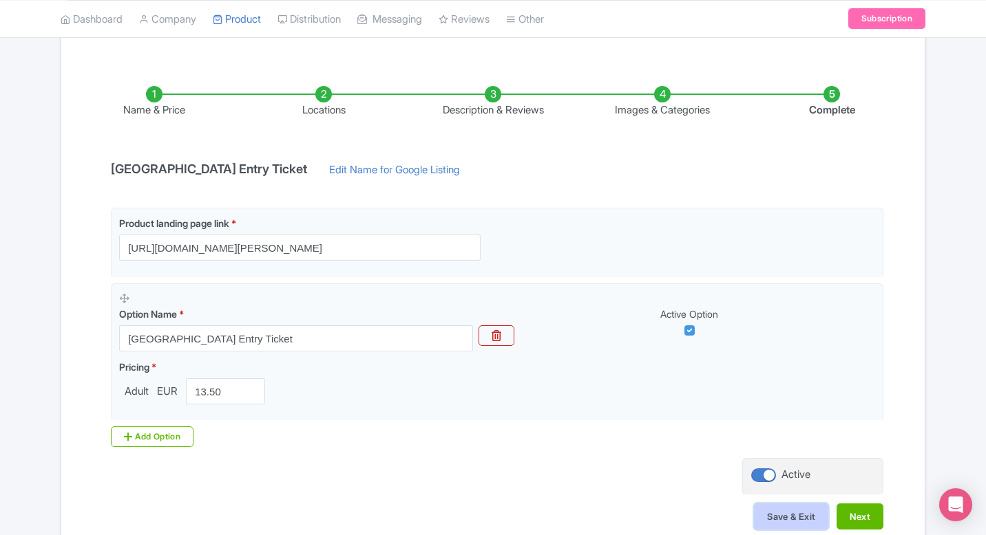
click at [798, 515] on button "Save & Exit" at bounding box center [791, 517] width 74 height 26
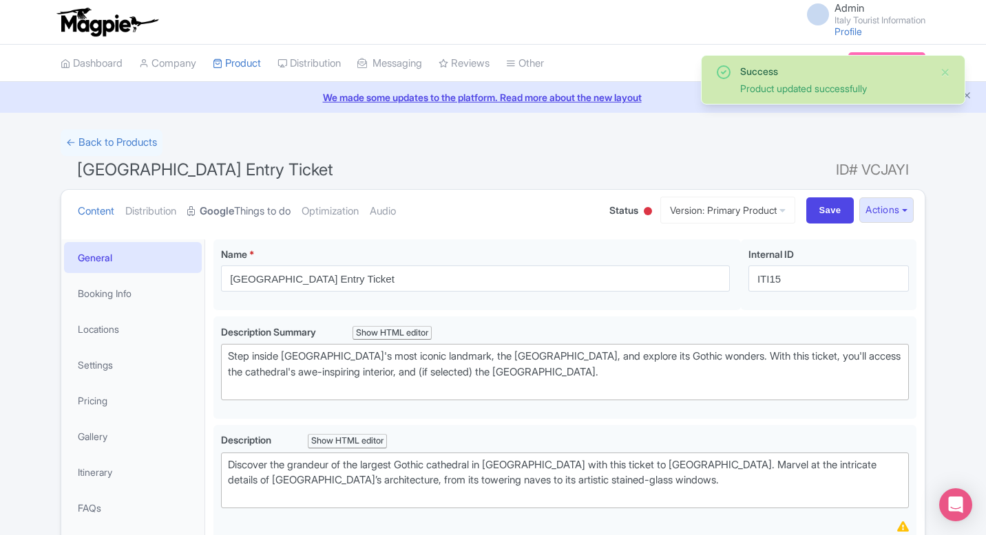
click at [272, 221] on link "Google Things to do" at bounding box center [238, 211] width 103 height 43
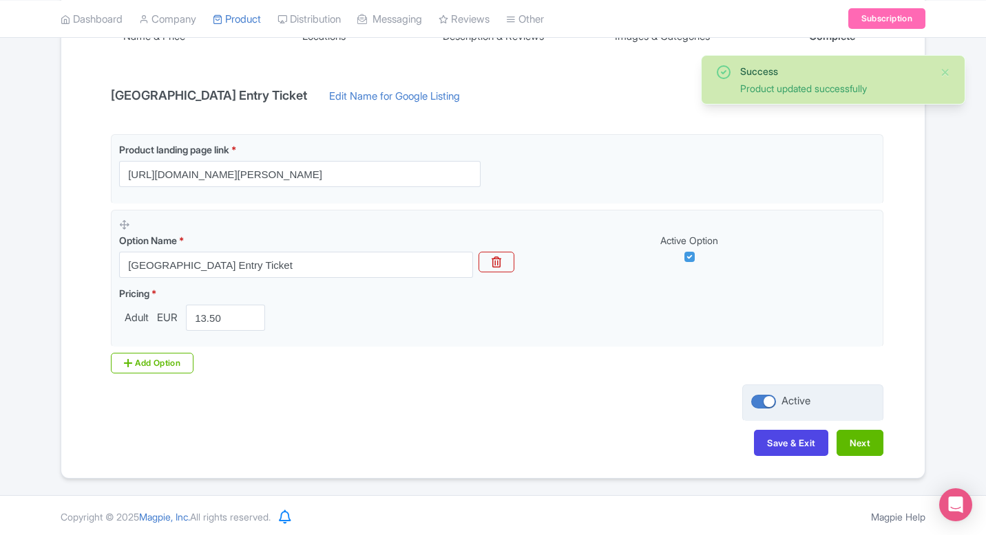
scroll to position [265, 0]
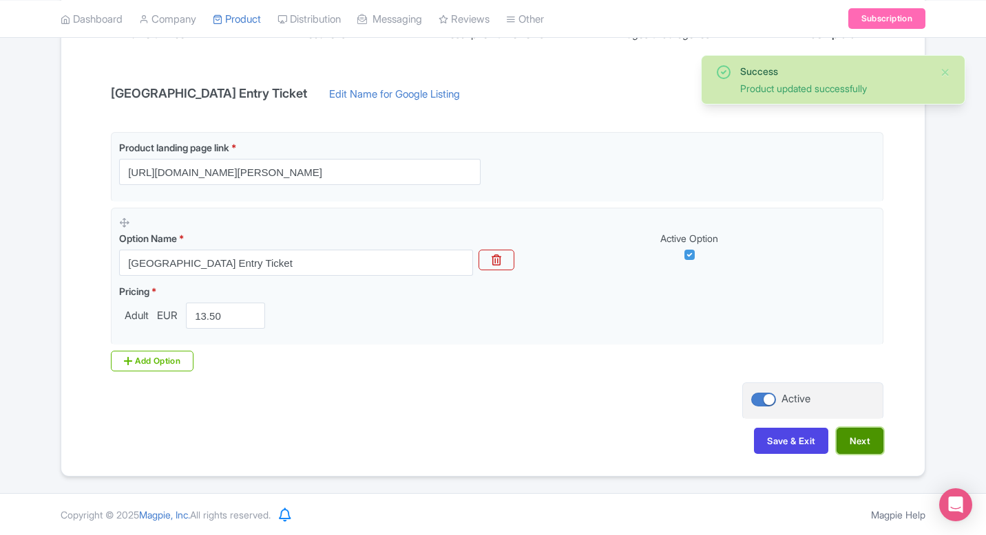
click at [855, 447] on button "Next" at bounding box center [859, 441] width 47 height 26
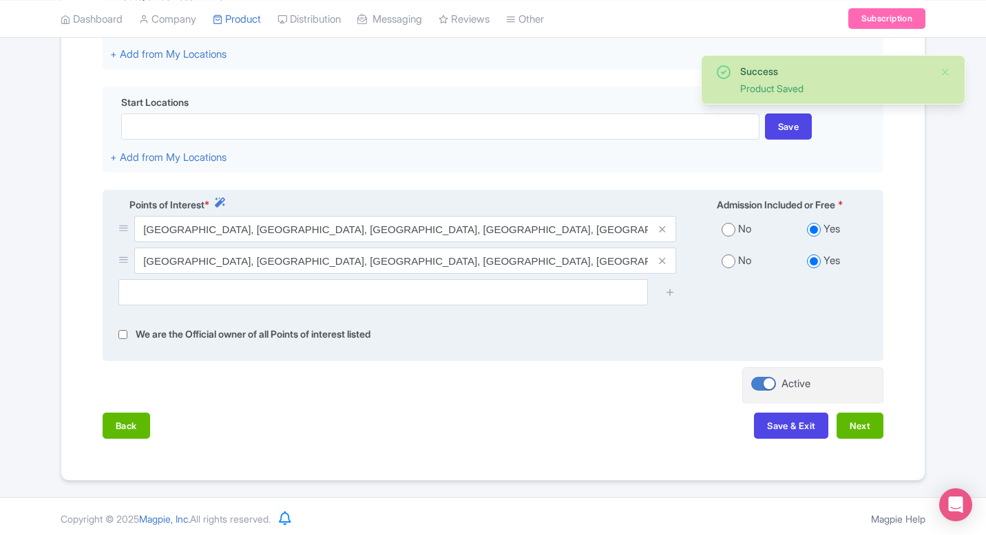
scroll to position [401, 0]
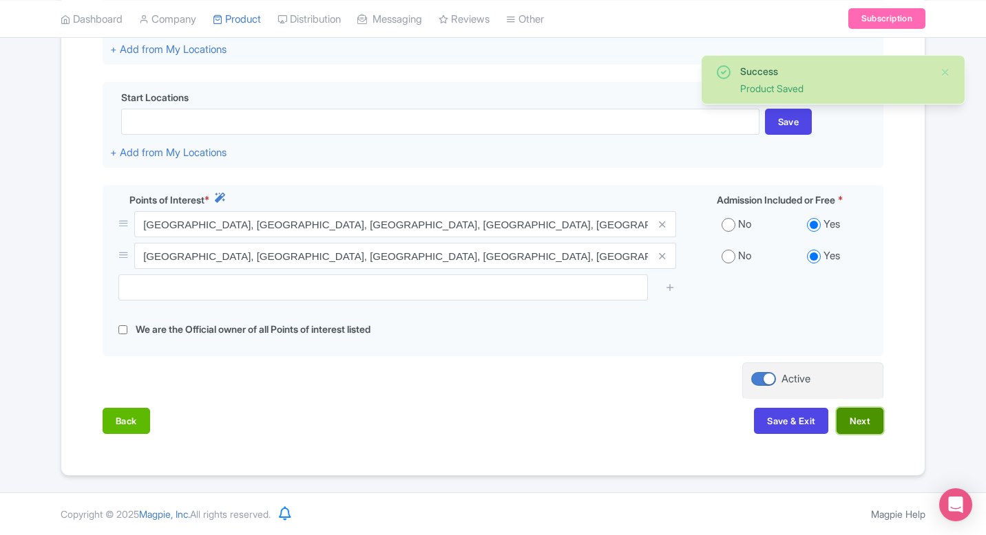
click at [854, 417] on button "Next" at bounding box center [859, 421] width 47 height 26
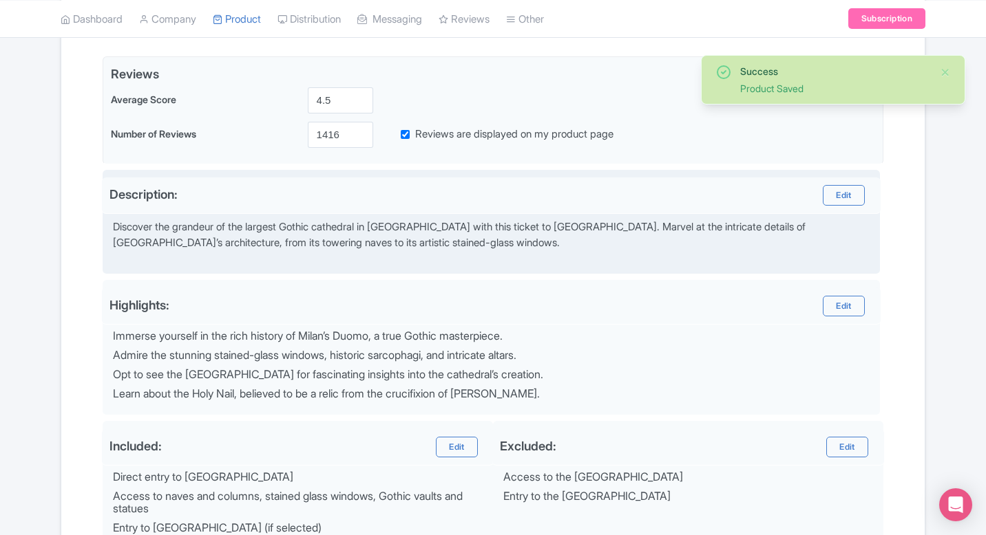
scroll to position [275, 0]
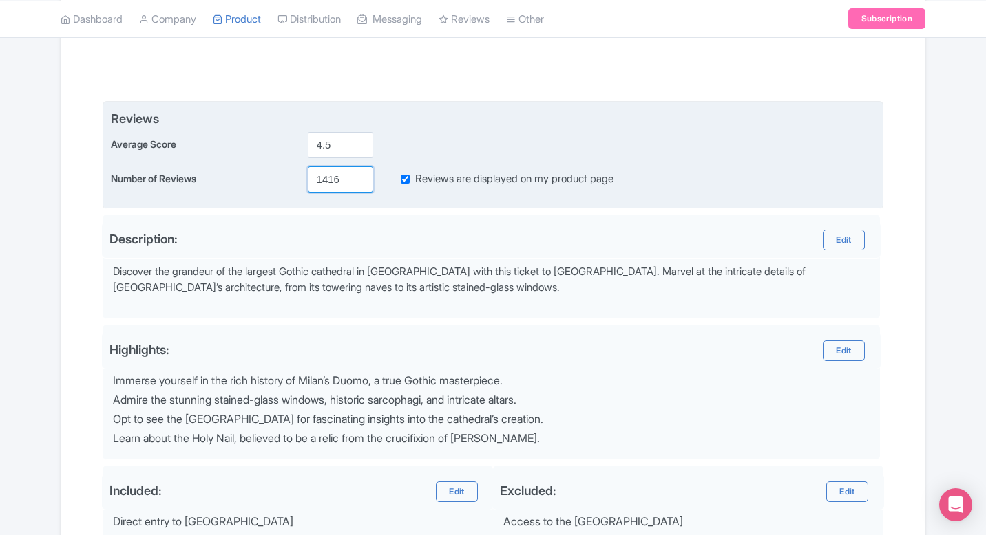
drag, startPoint x: 326, startPoint y: 180, endPoint x: 437, endPoint y: 181, distance: 111.5
click at [437, 181] on div "Number of Reviews 1416 Reviews are displayed on my product page" at bounding box center [493, 180] width 764 height 26
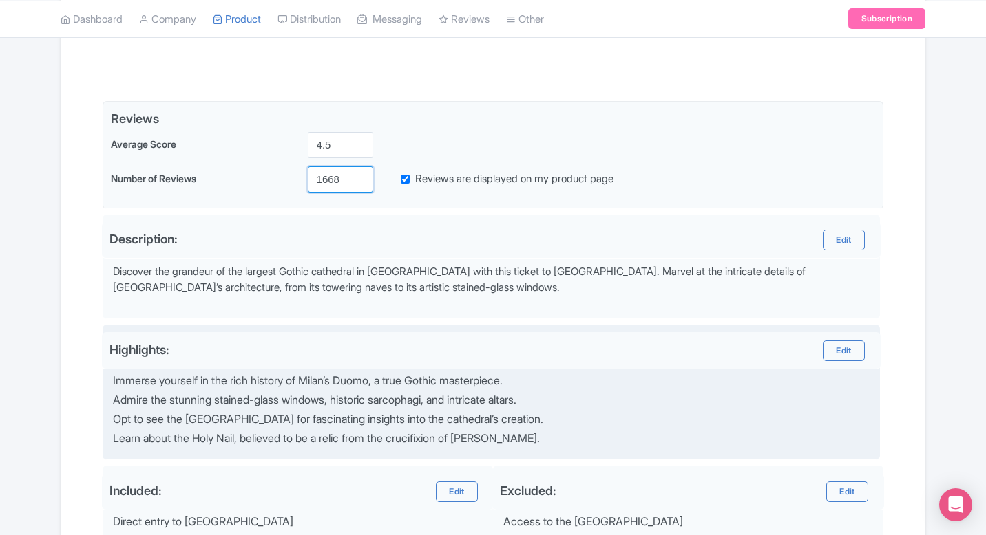
scroll to position [512, 0]
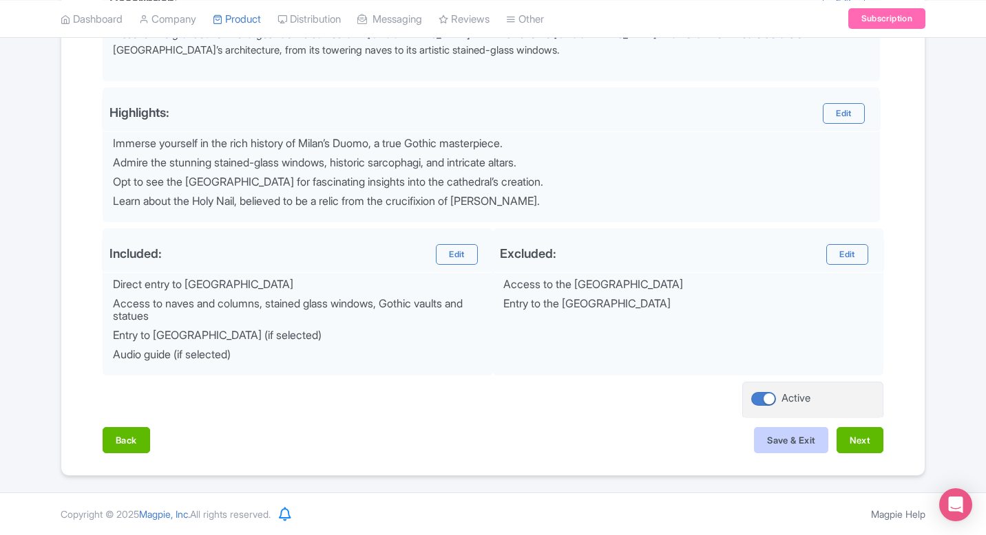
type input "1668"
click at [808, 439] on button "Save & Exit" at bounding box center [791, 440] width 74 height 26
